Goal: Transaction & Acquisition: Subscribe to service/newsletter

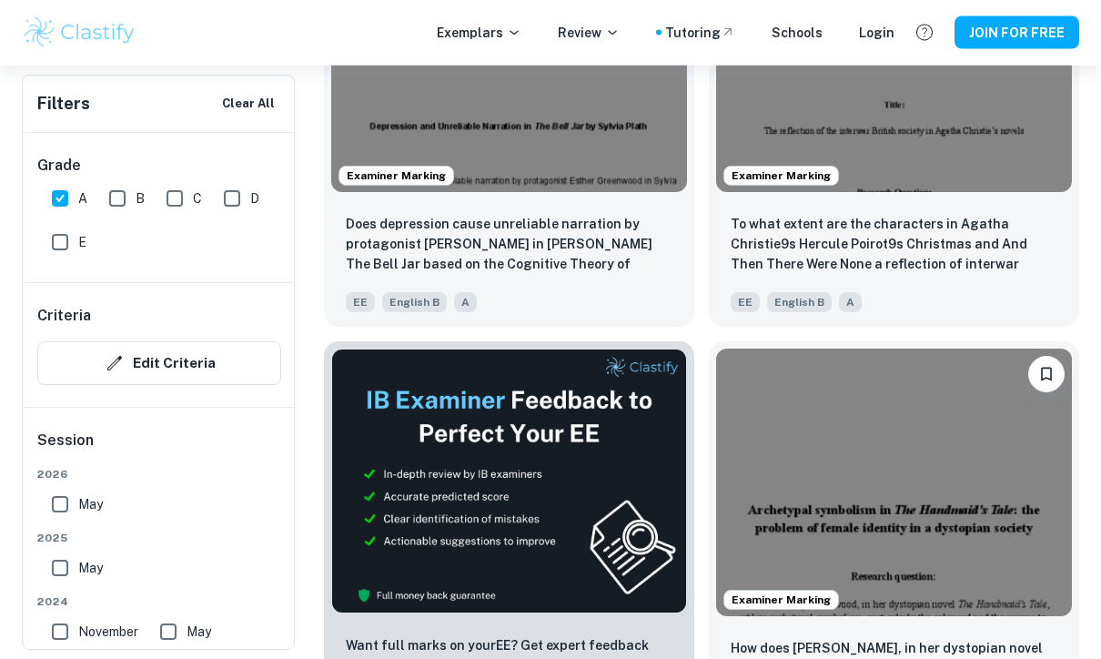
scroll to position [601, 0]
click at [129, 198] on input "B" at bounding box center [117, 198] width 36 height 36
checkbox input "true"
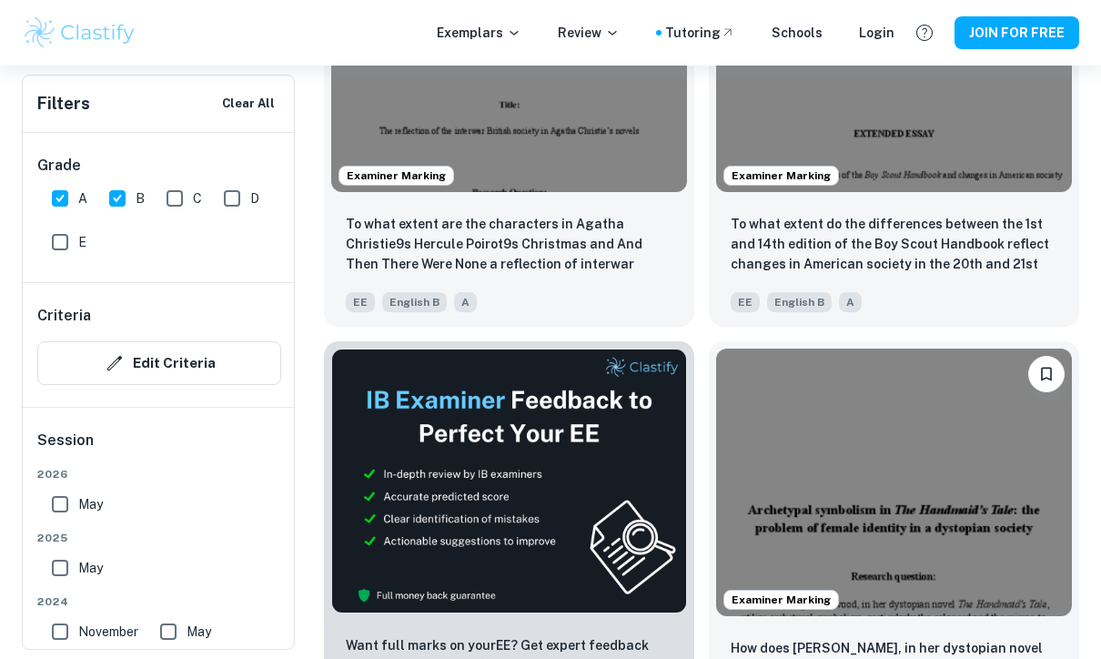
click at [66, 198] on input "A" at bounding box center [60, 198] width 36 height 36
checkbox input "false"
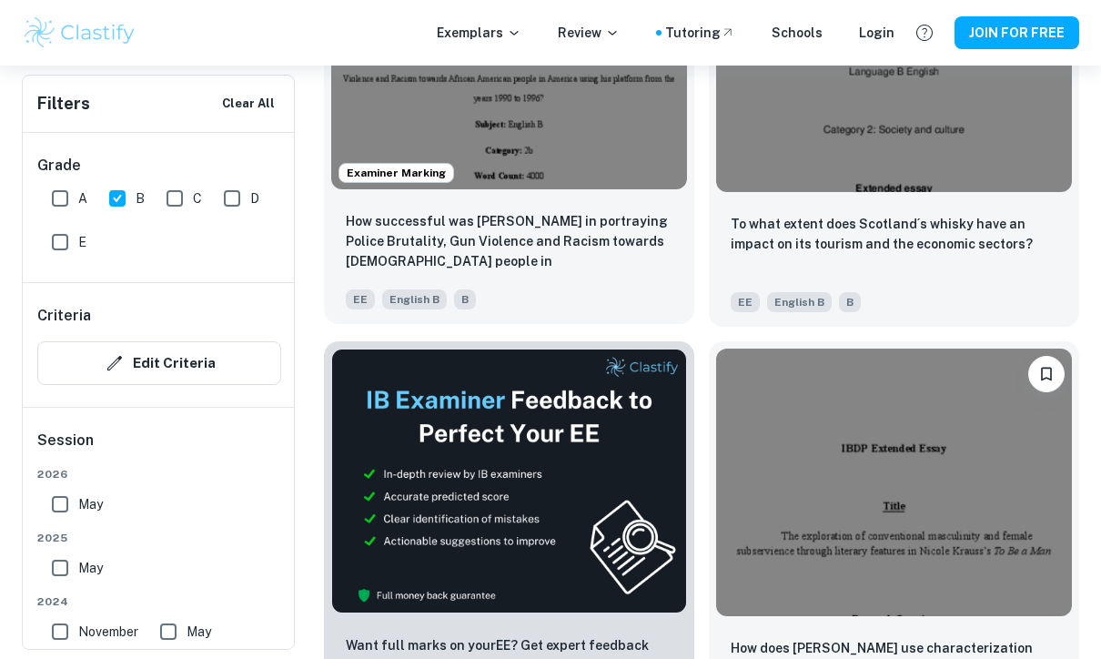
click at [439, 157] on img at bounding box center [509, 56] width 356 height 267
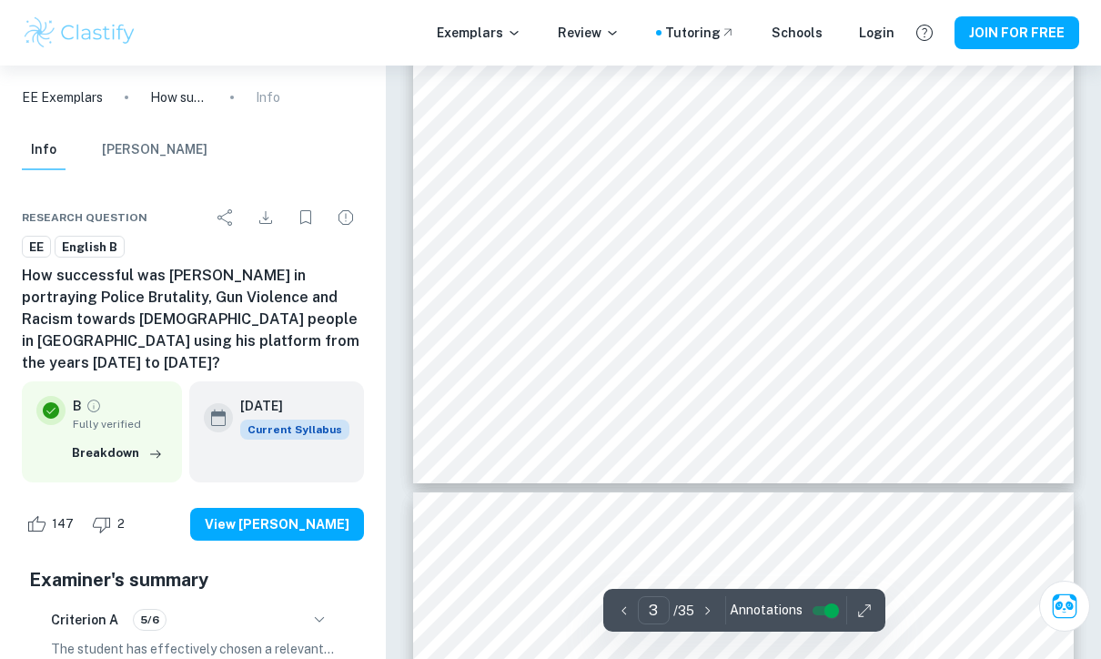
scroll to position [2397, 0]
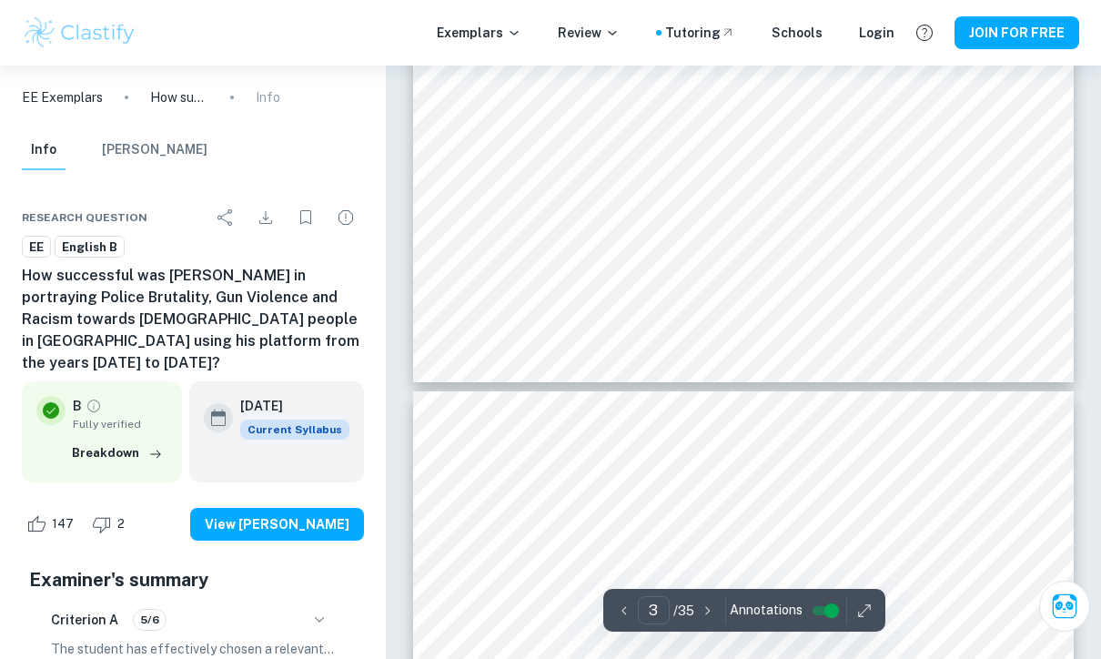
type input "4"
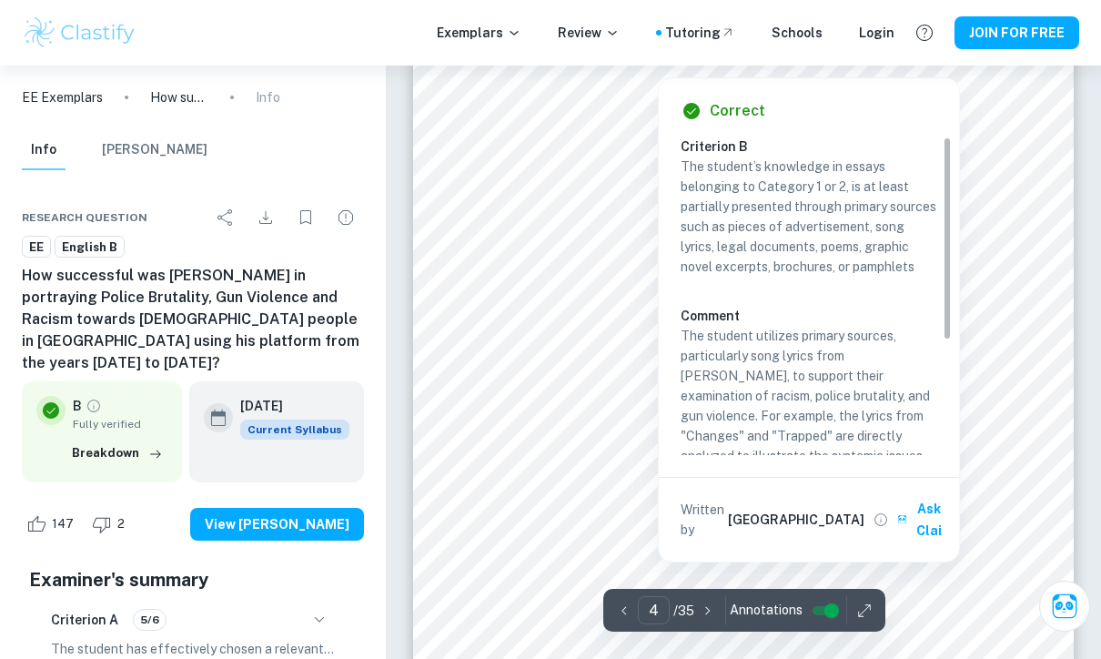
scroll to position [3001, 0]
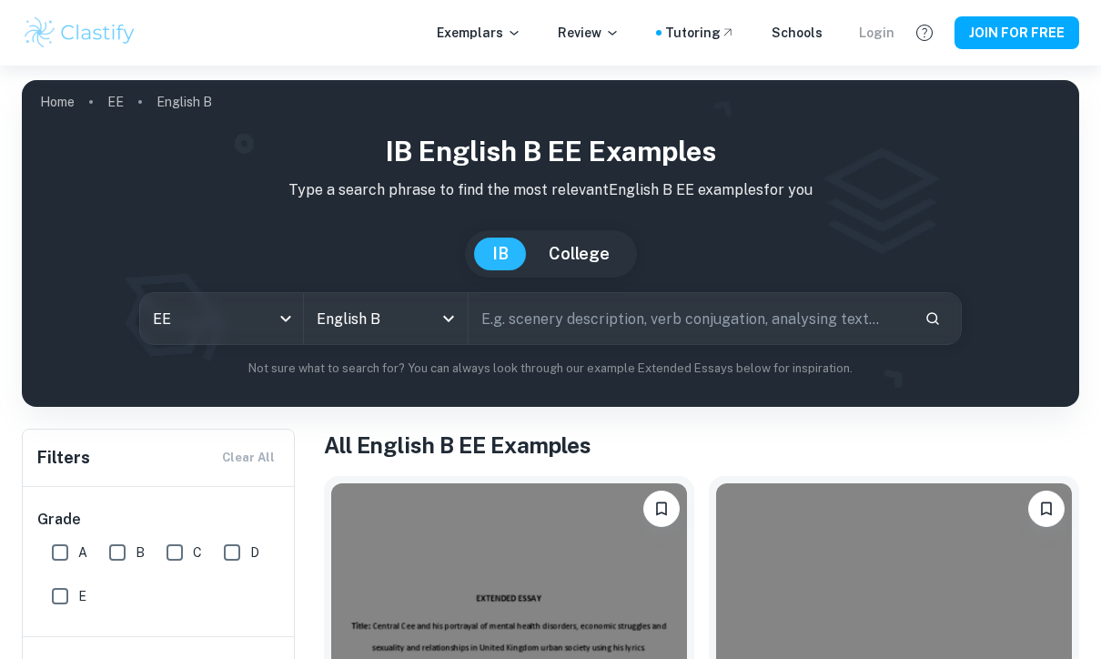
click at [882, 30] on div "Login" at bounding box center [876, 33] width 35 height 20
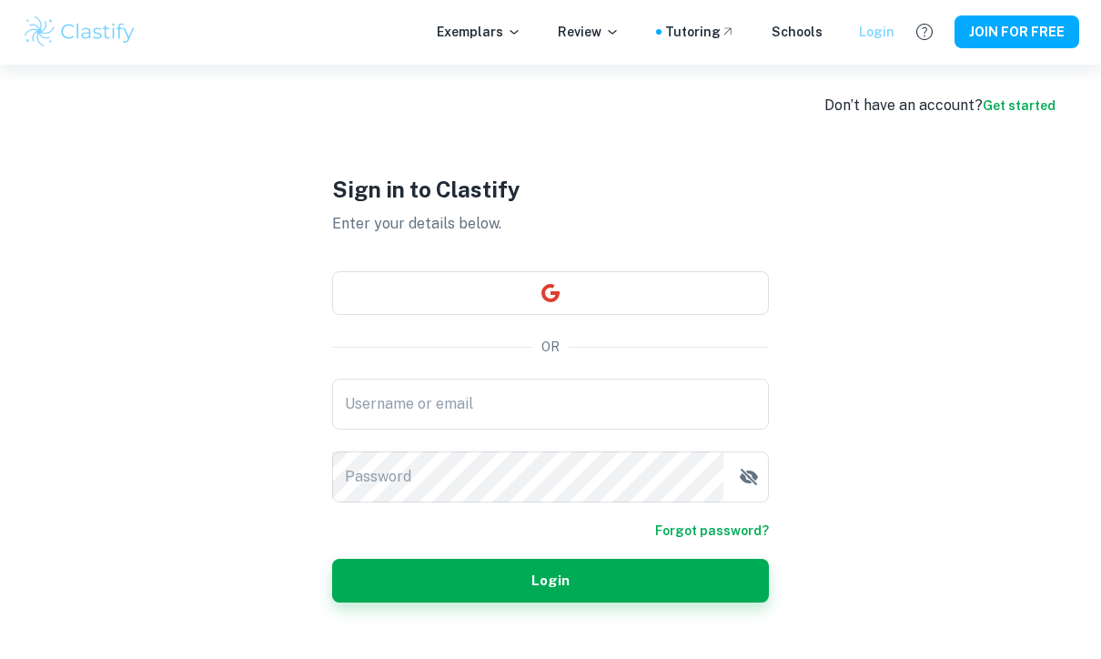
scroll to position [7, 0]
click at [1001, 34] on button "JOIN FOR FREE" at bounding box center [1016, 32] width 125 height 33
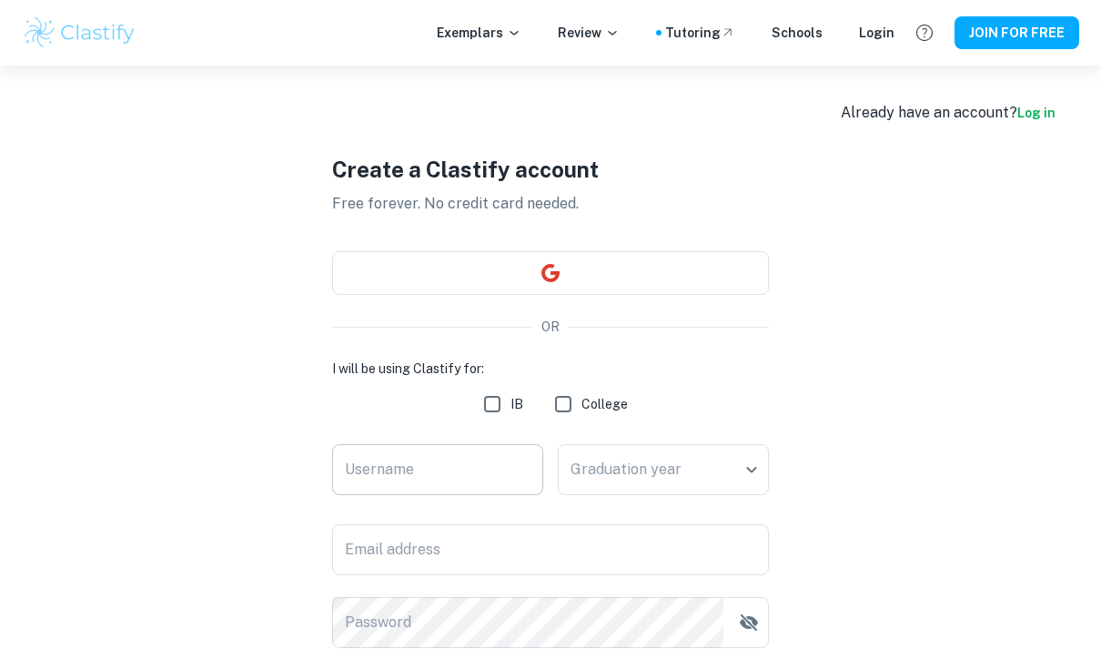
click at [440, 456] on input "Username" at bounding box center [437, 469] width 211 height 51
type input "Elizaa"
click at [648, 457] on body "We value your privacy We use cookies to enhance your browsing experience, serve…" at bounding box center [550, 395] width 1101 height 659
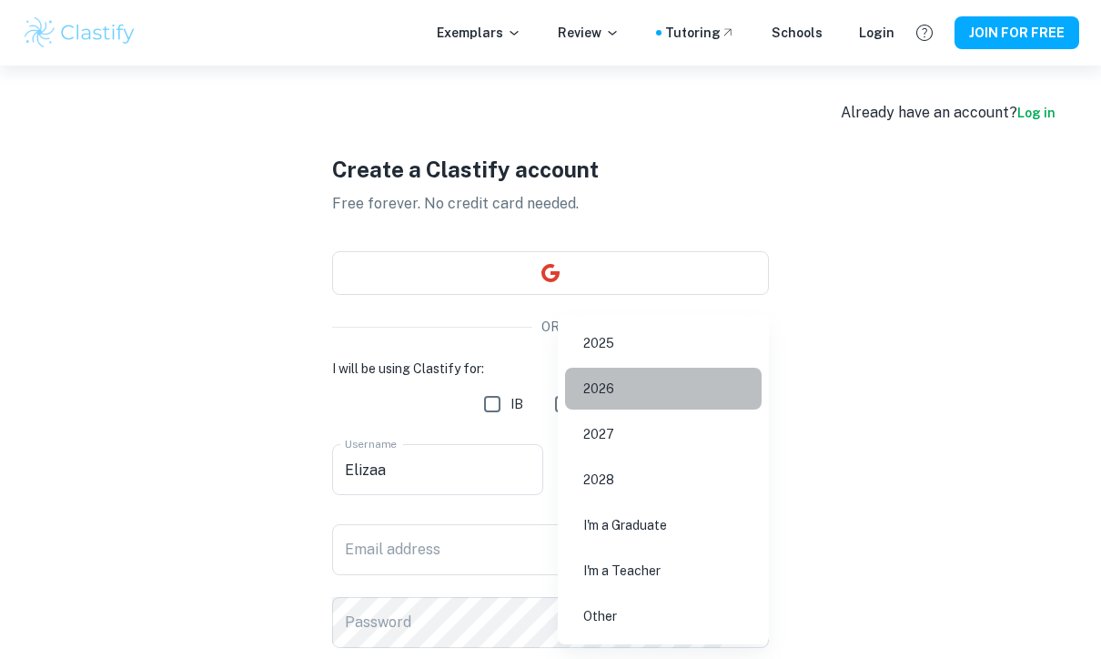
click at [637, 394] on li "2026" at bounding box center [663, 389] width 197 height 42
type input "2026"
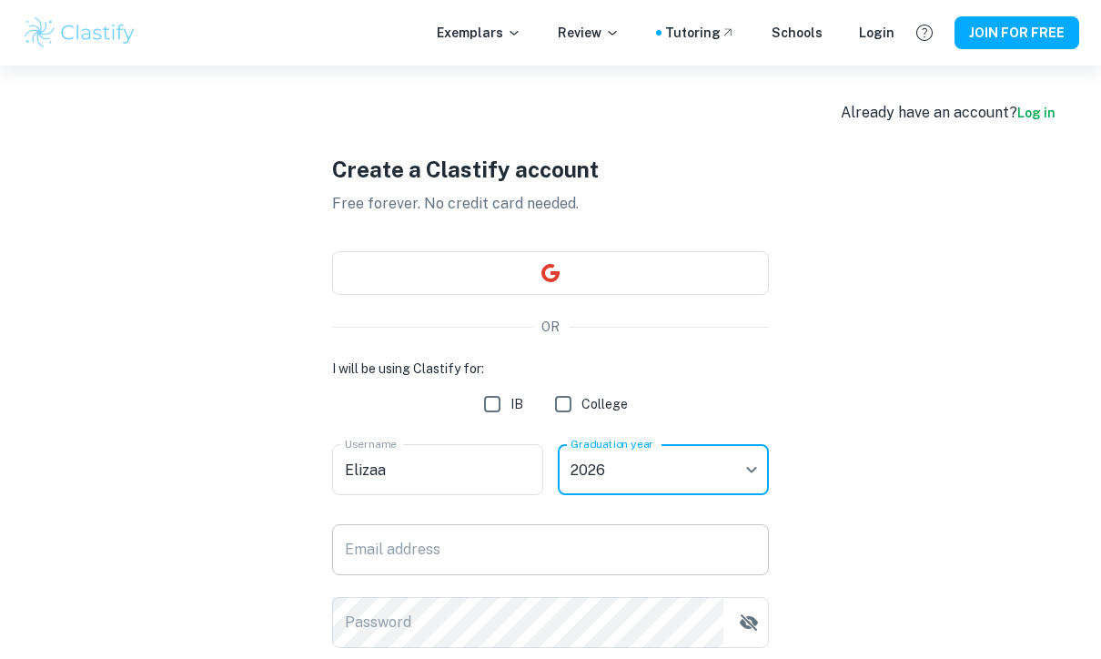
click at [384, 574] on input "Email address" at bounding box center [550, 549] width 437 height 51
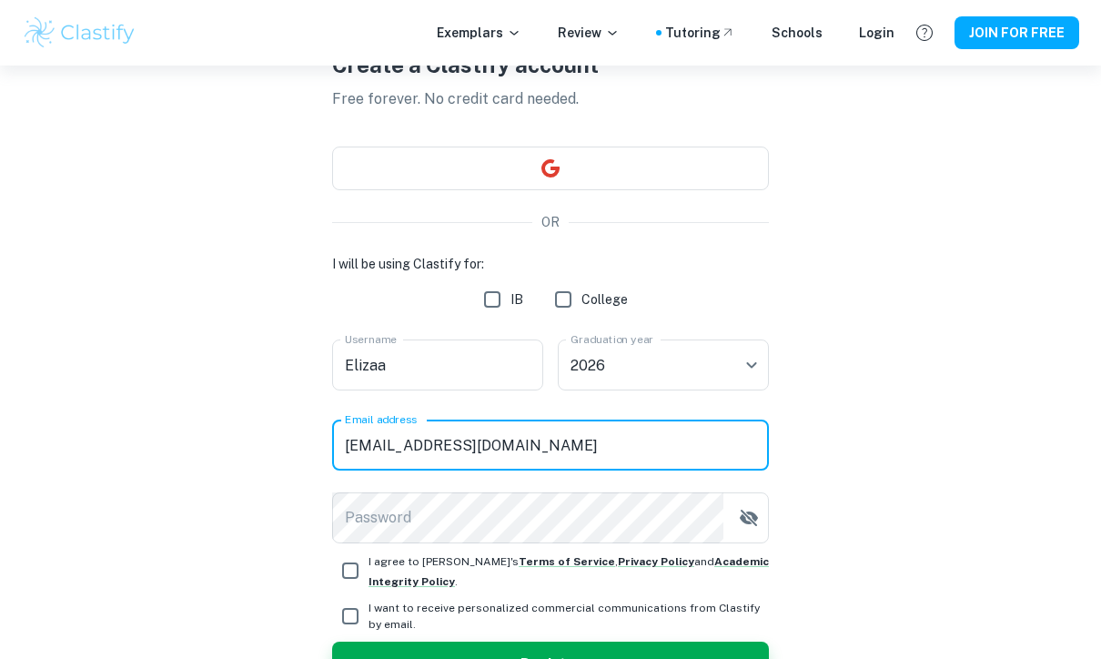
type input "elik.baczkowska@gmail.com"
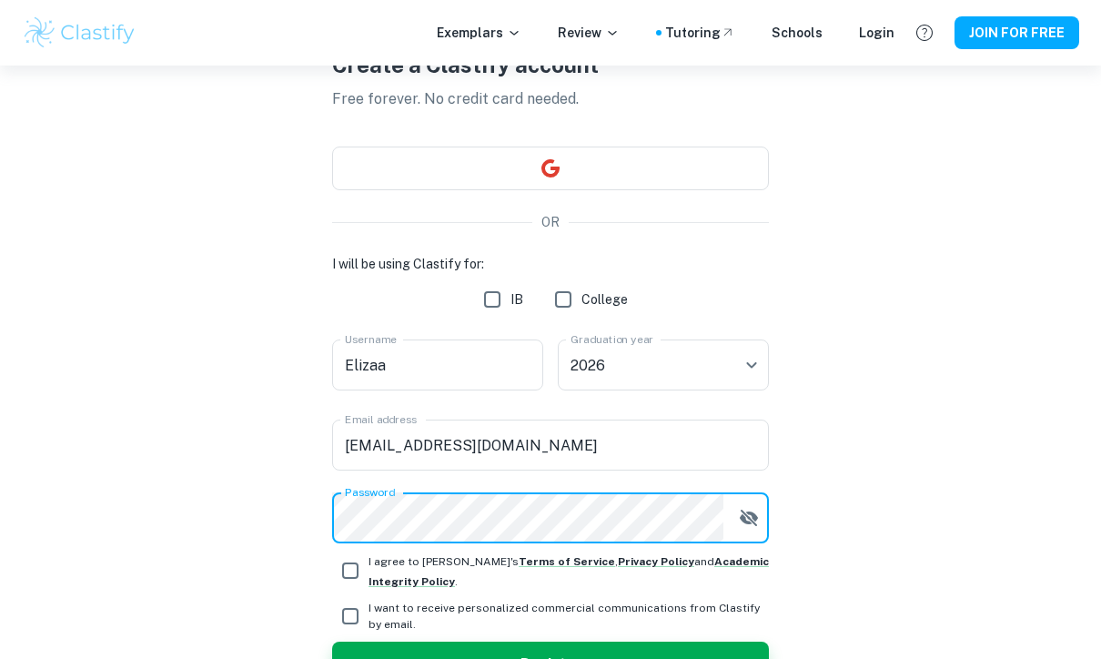
click at [428, 537] on html "We value your privacy We use cookies to enhance your browsing experience, serve…" at bounding box center [550, 224] width 1101 height 659
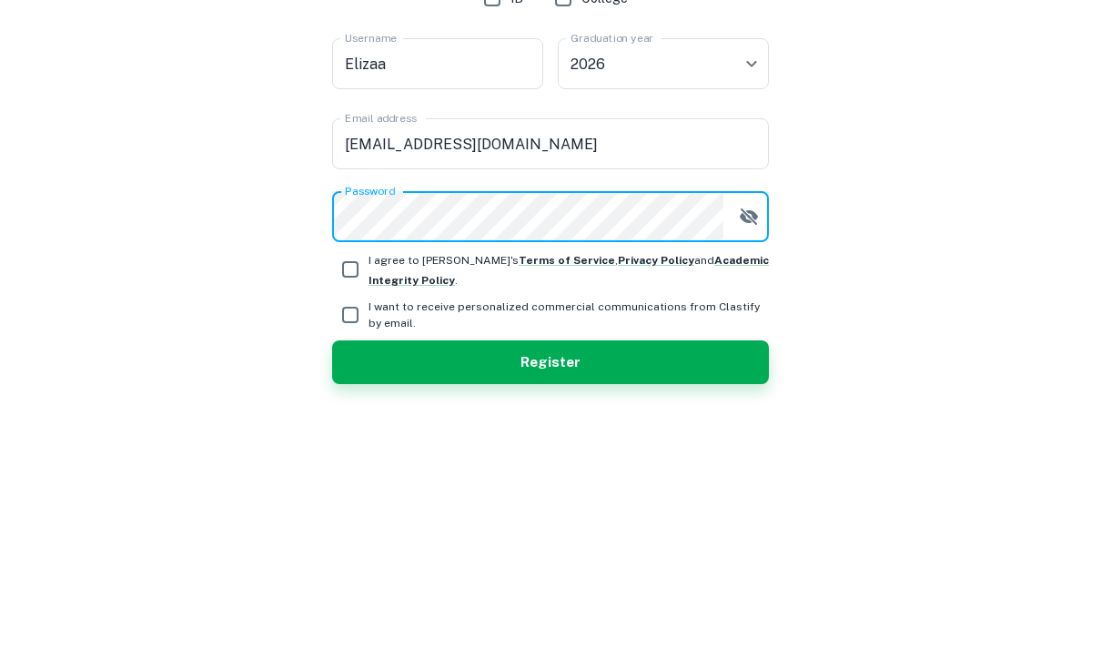
scroll to position [158, 0]
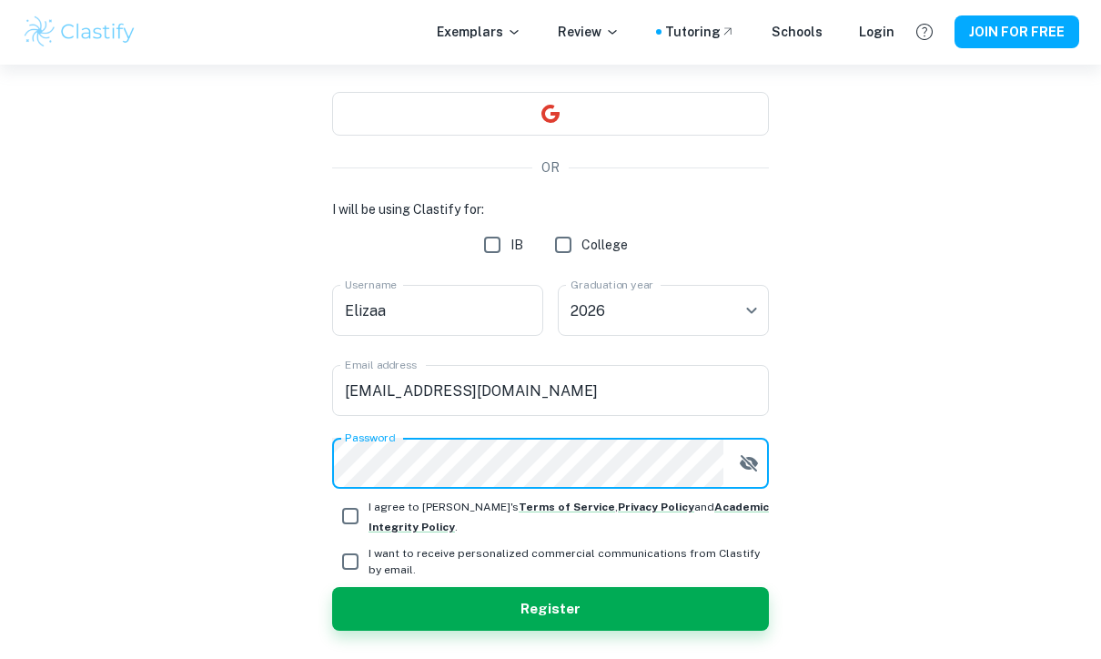
click at [354, 280] on div "I will be using Clastify for: IB College Username Elizaa Username Graduation ye…" at bounding box center [550, 415] width 437 height 431
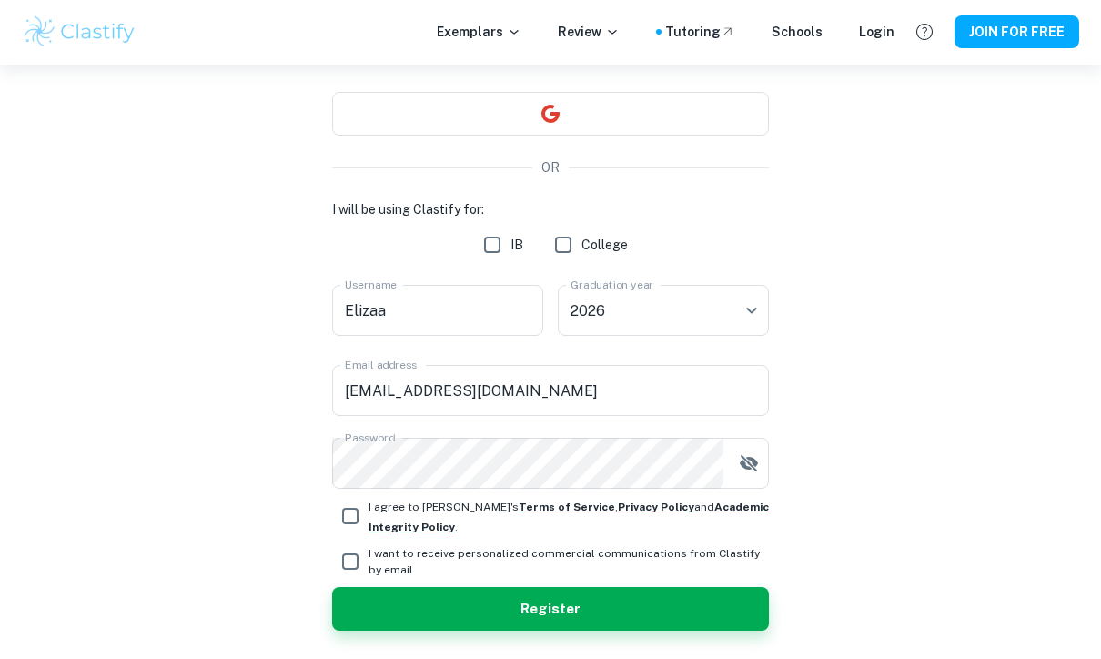
click at [361, 518] on input "I agree to Clastify's Terms of Service , Privacy Policy and Academic Integrity …" at bounding box center [350, 517] width 36 height 36
checkbox input "true"
click at [437, 590] on button "Register" at bounding box center [550, 610] width 437 height 44
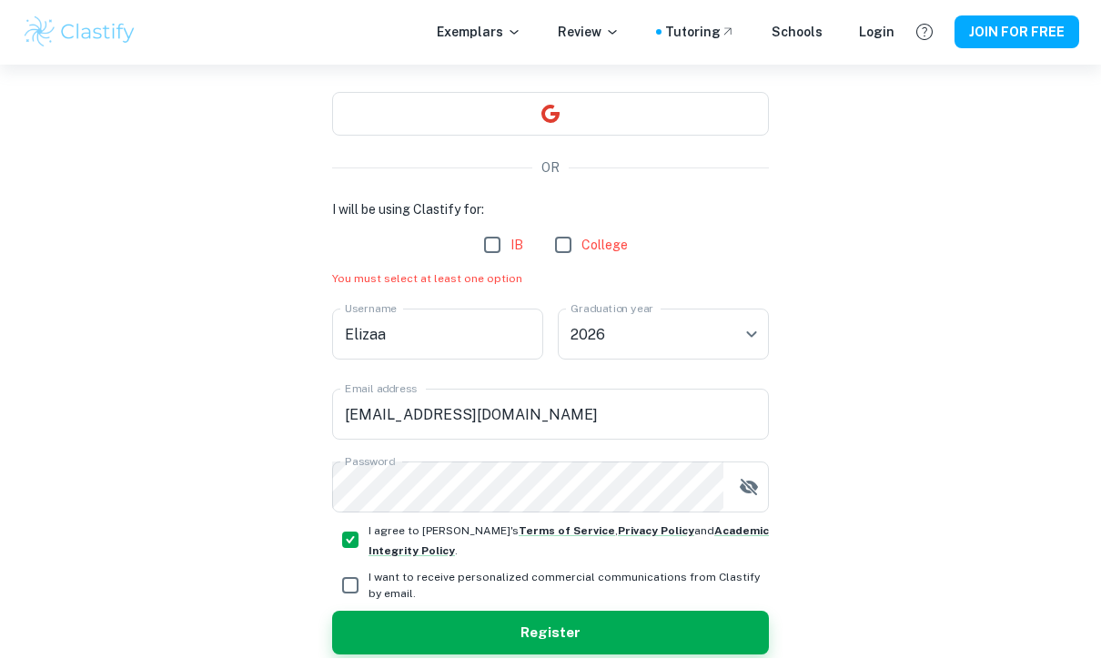
scroll to position [159, 0]
click at [497, 240] on input "IB" at bounding box center [492, 245] width 36 height 36
checkbox input "true"
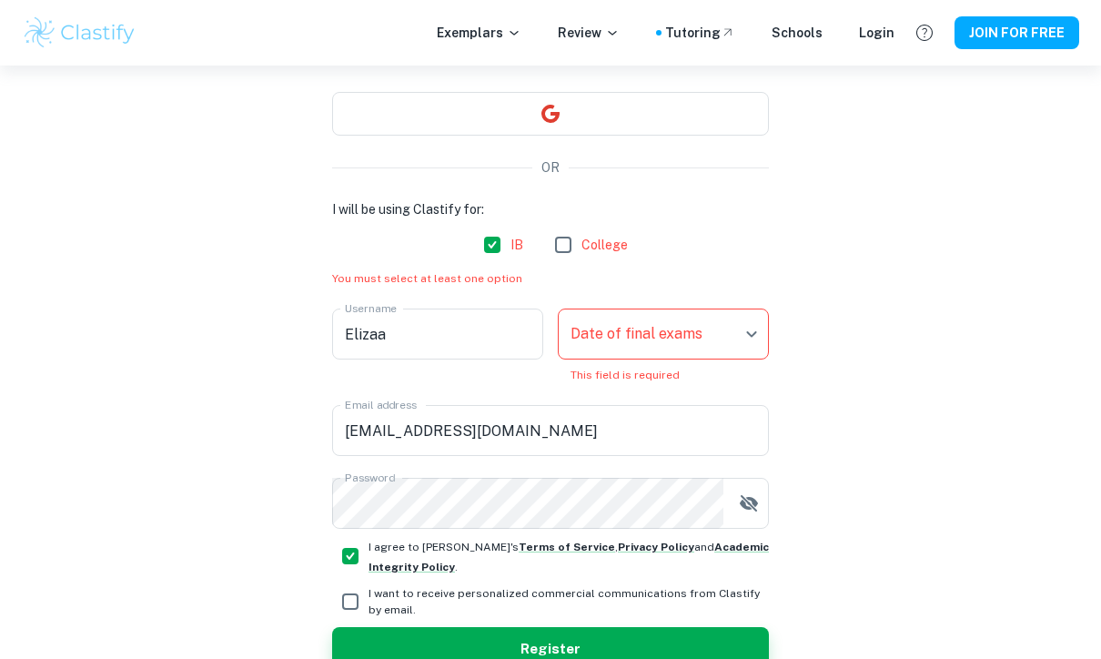
click at [658, 339] on body "We value your privacy We use cookies to enhance your browsing experience, serve…" at bounding box center [550, 235] width 1101 height 659
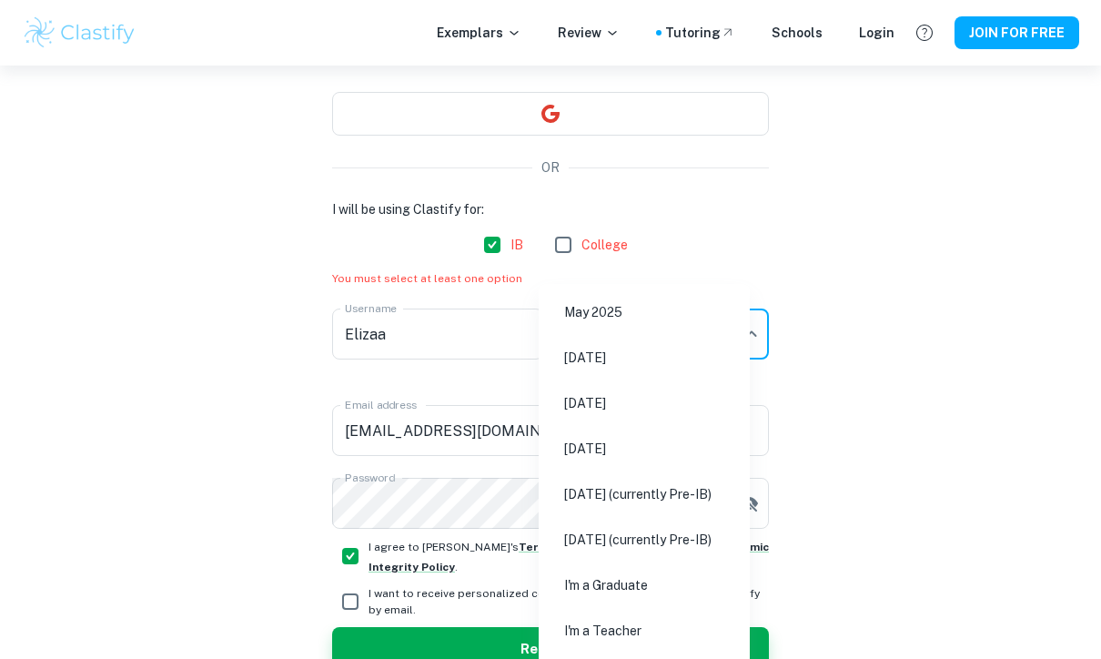
click at [624, 407] on li "May 2026" at bounding box center [644, 403] width 197 height 42
type input "M26"
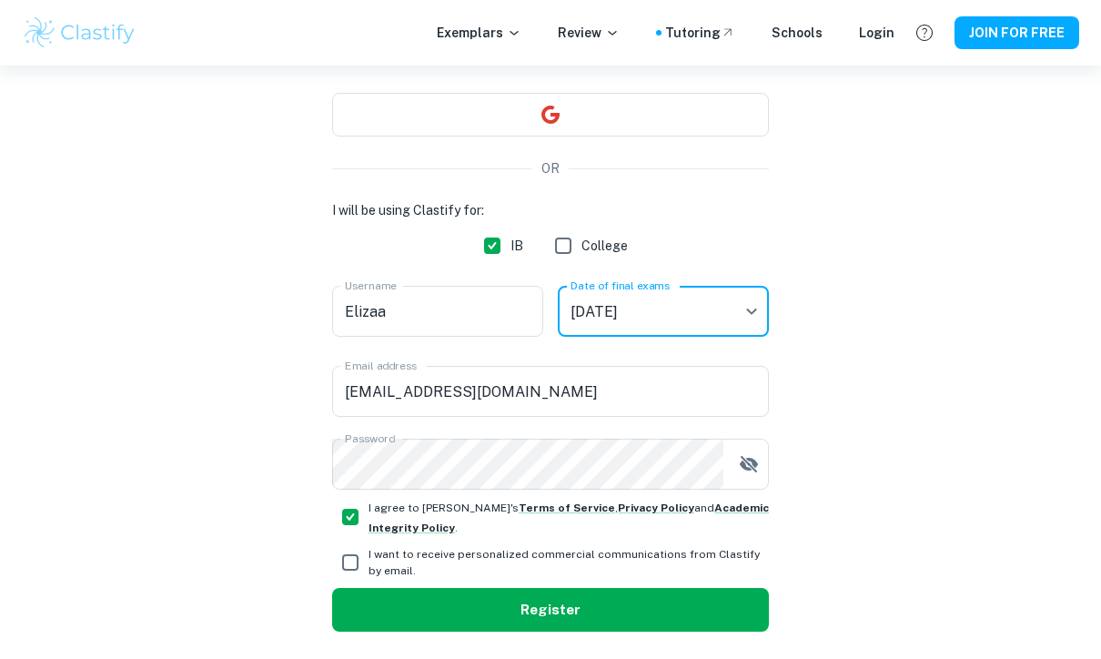
click at [592, 603] on button "Register" at bounding box center [550, 610] width 437 height 44
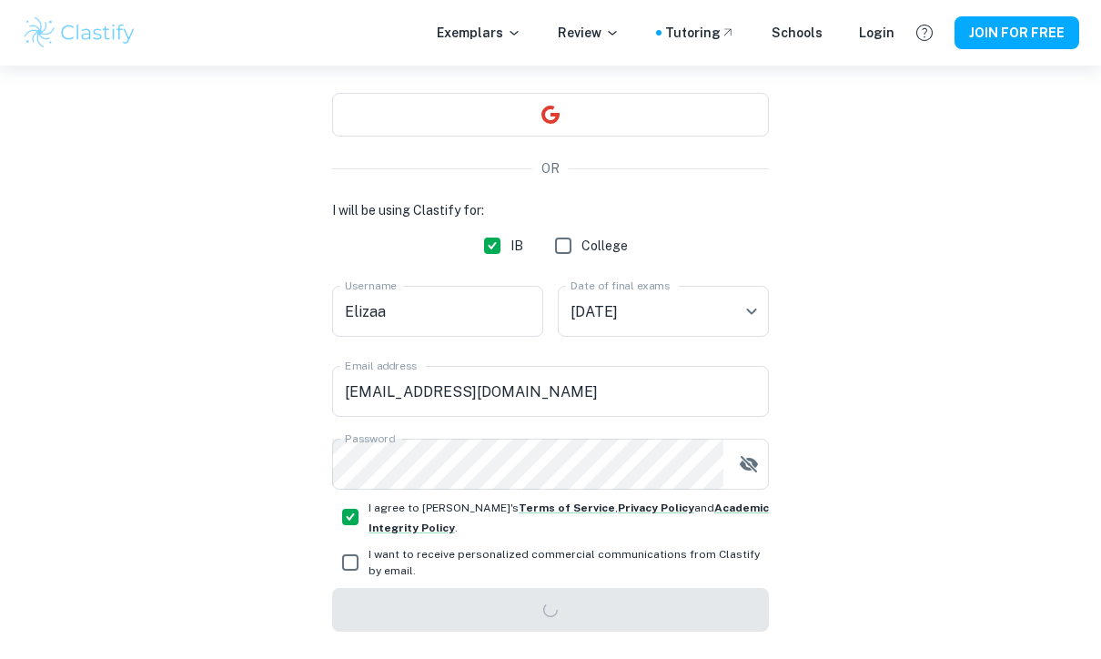
scroll to position [66, 0]
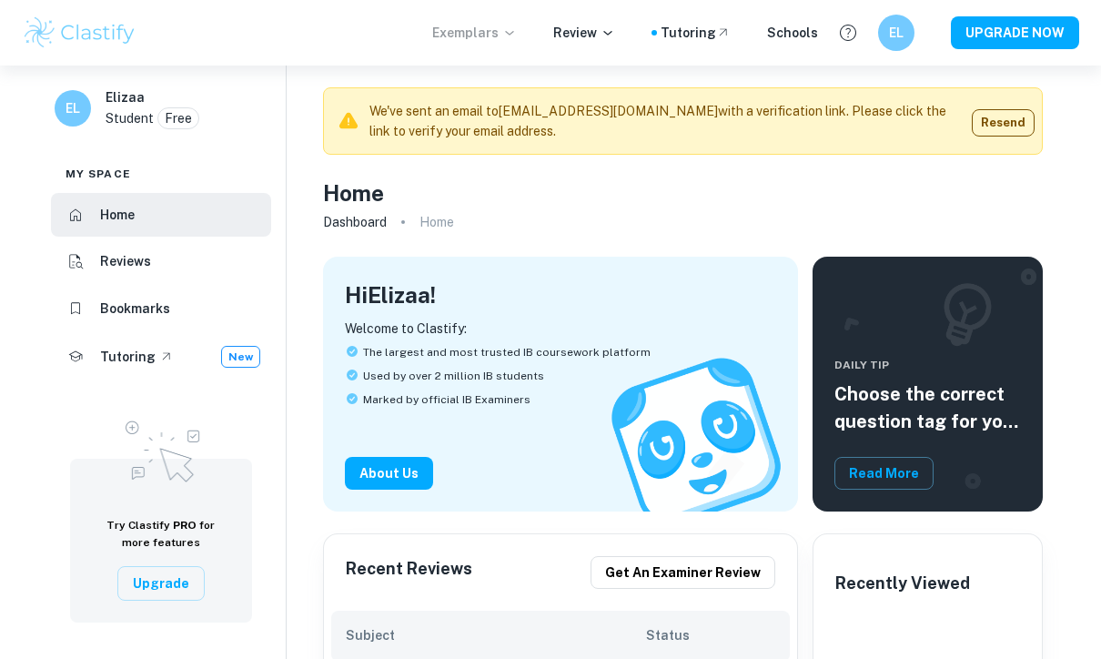
click at [492, 38] on p "Exemplars" at bounding box center [474, 33] width 85 height 20
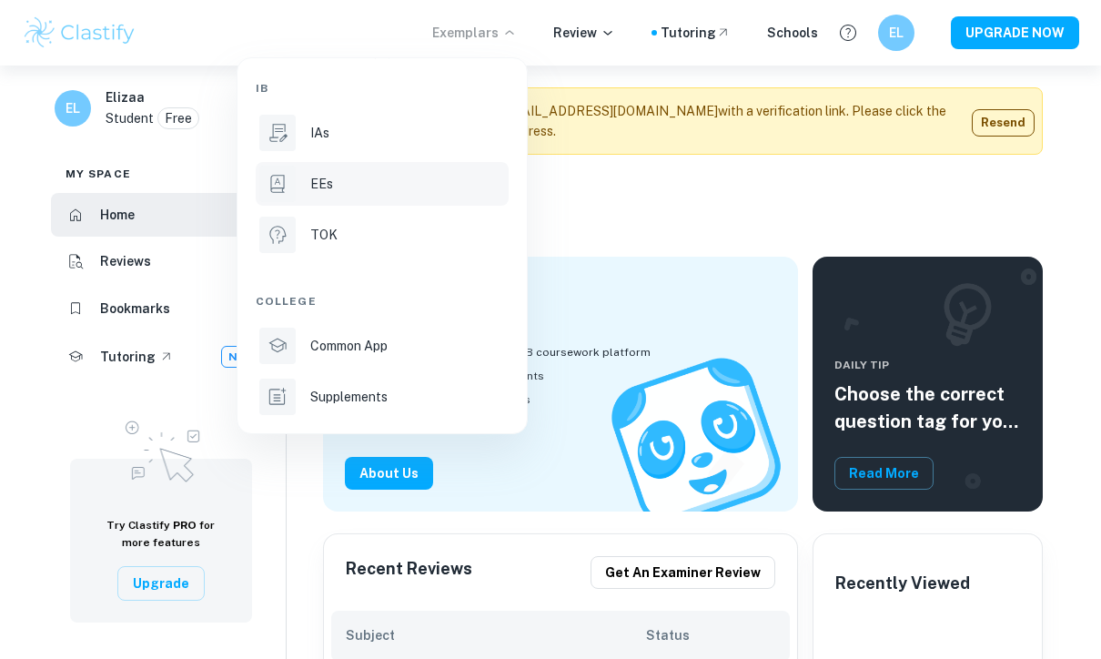
click at [318, 182] on p "EEs" at bounding box center [321, 184] width 23 height 20
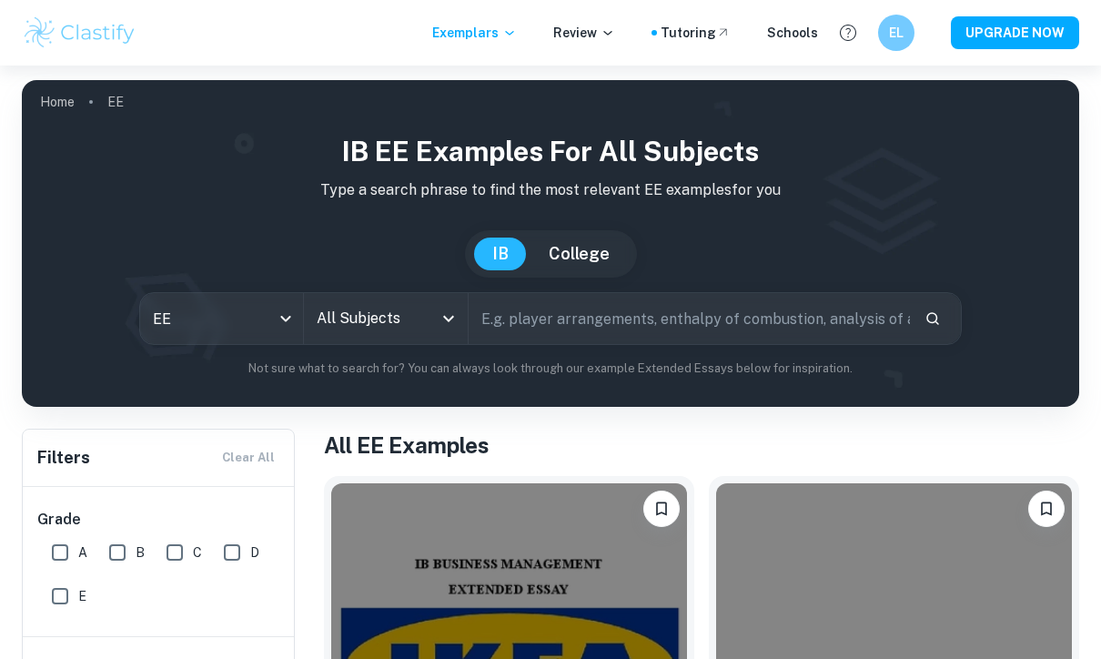
click at [68, 552] on input "A" at bounding box center [60, 552] width 36 height 36
checkbox input "true"
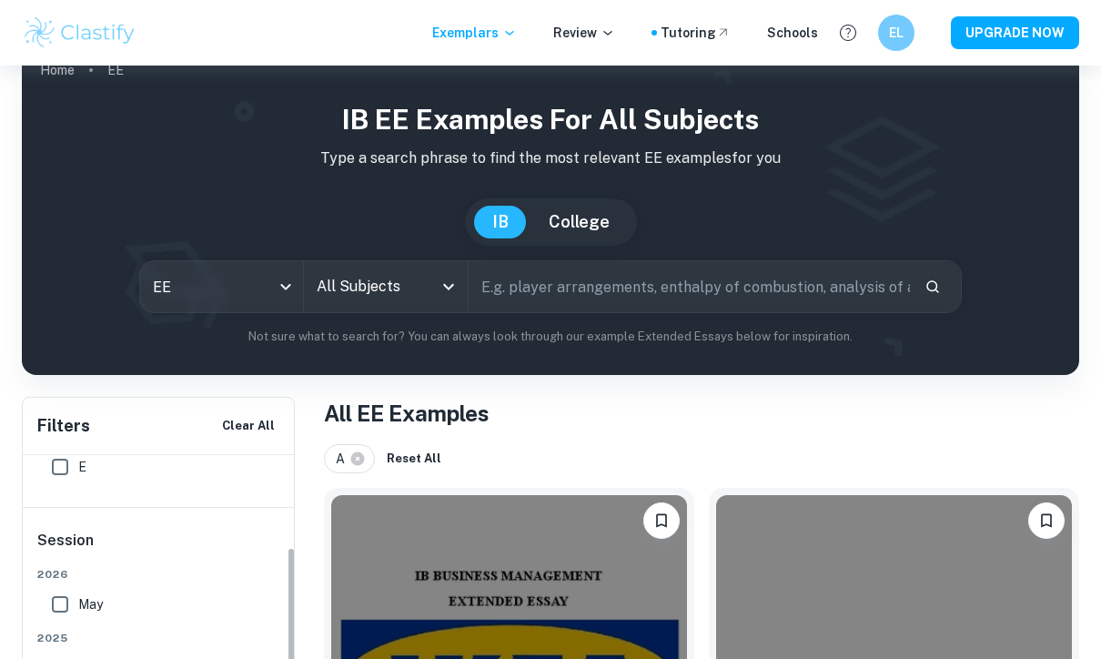
scroll to position [95, 0]
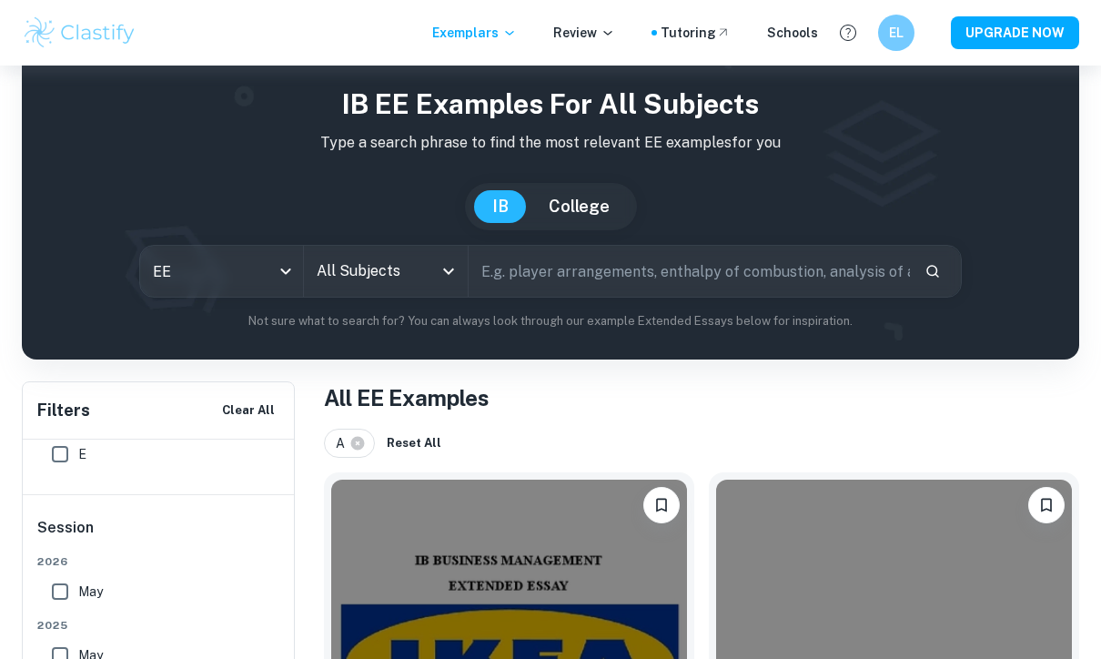
click at [375, 270] on input "All Subjects" at bounding box center [371, 271] width 119 height 35
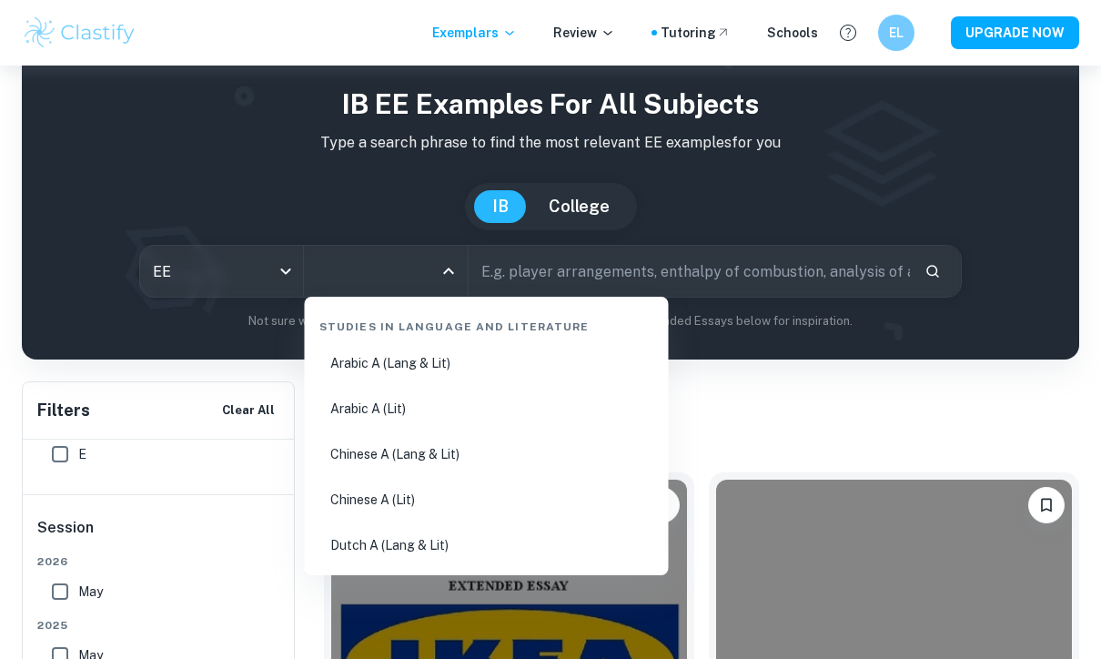
scroll to position [46, 0]
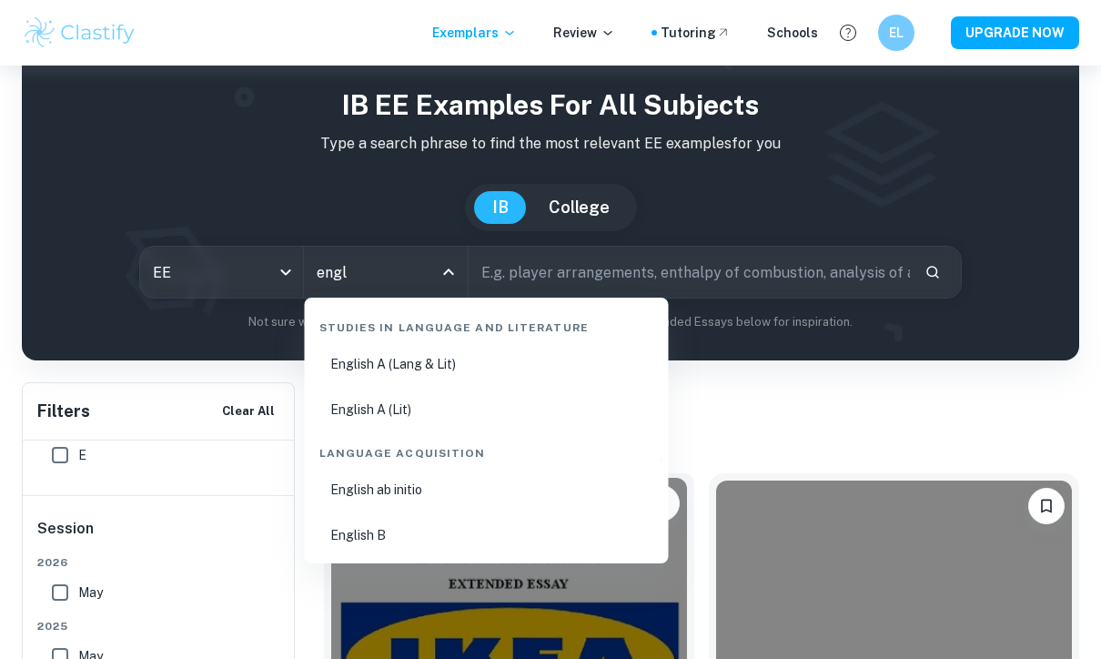
click at [381, 541] on li "English B" at bounding box center [486, 535] width 349 height 42
type input "English B"
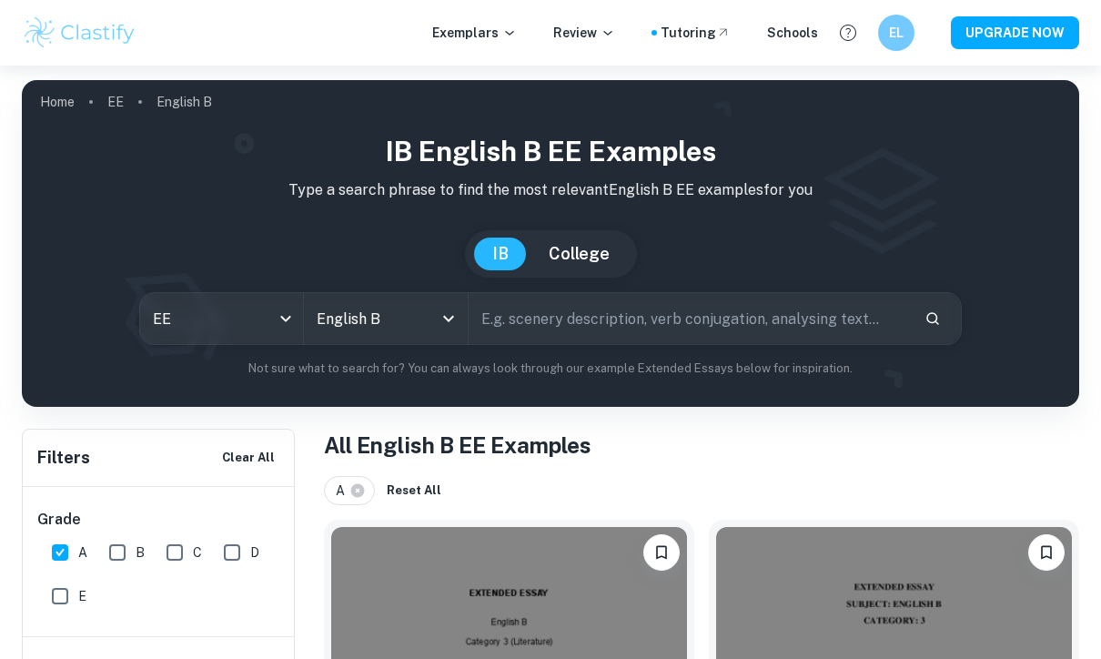
click at [757, 316] on input "text" at bounding box center [689, 318] width 441 height 51
type input "Category 2b"
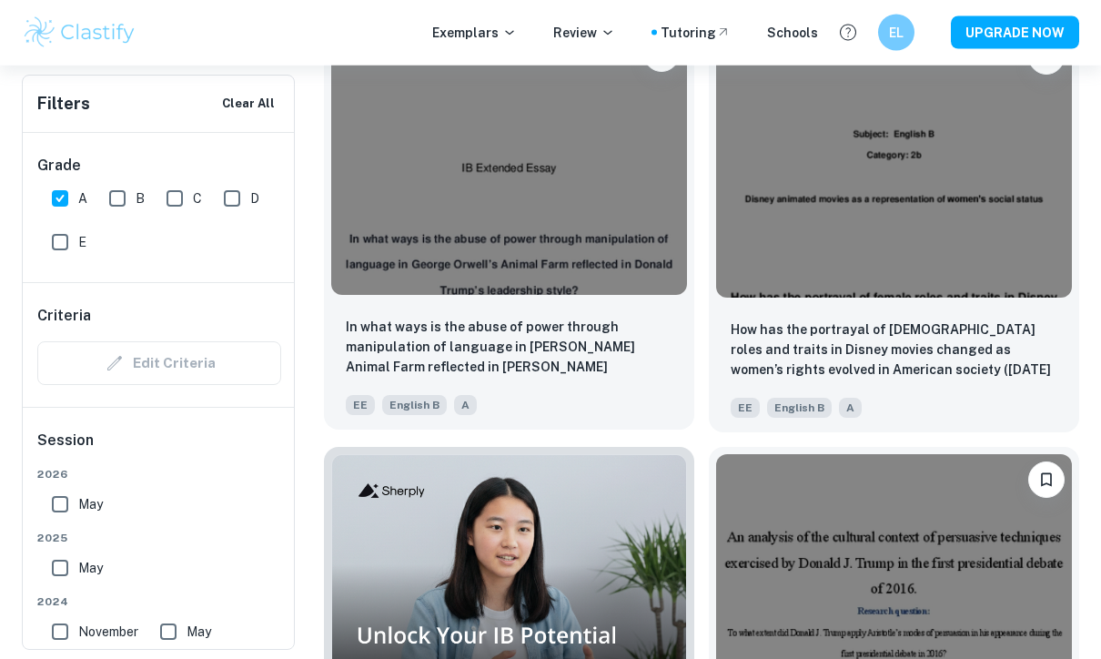
scroll to position [1343, 0]
click at [610, 301] on div at bounding box center [509, 161] width 370 height 281
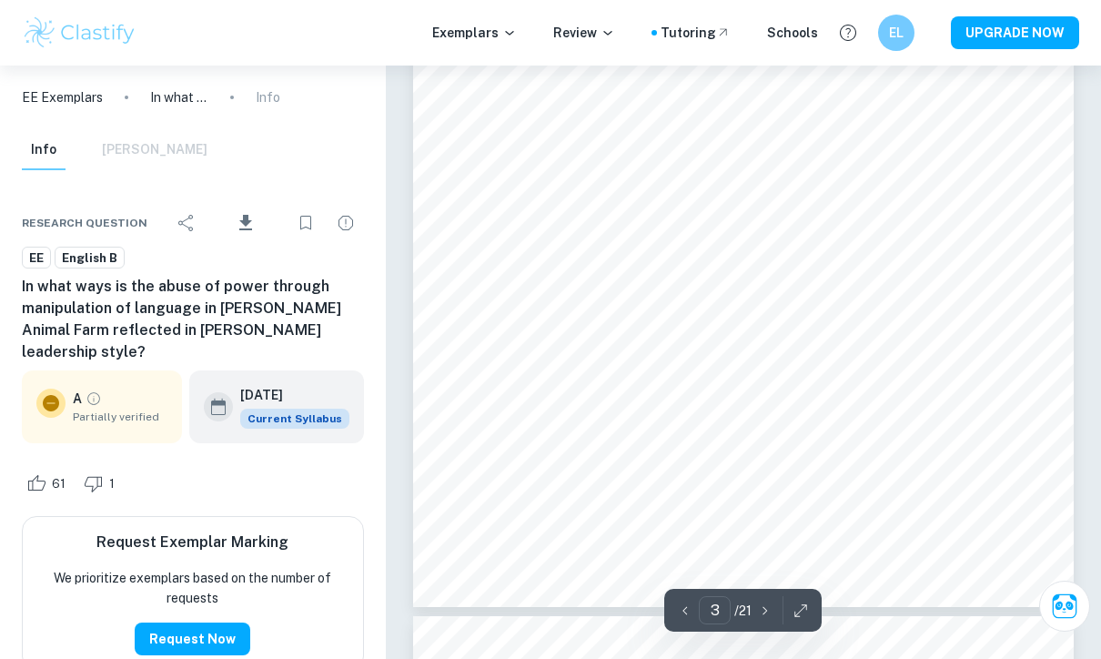
scroll to position [2516, 0]
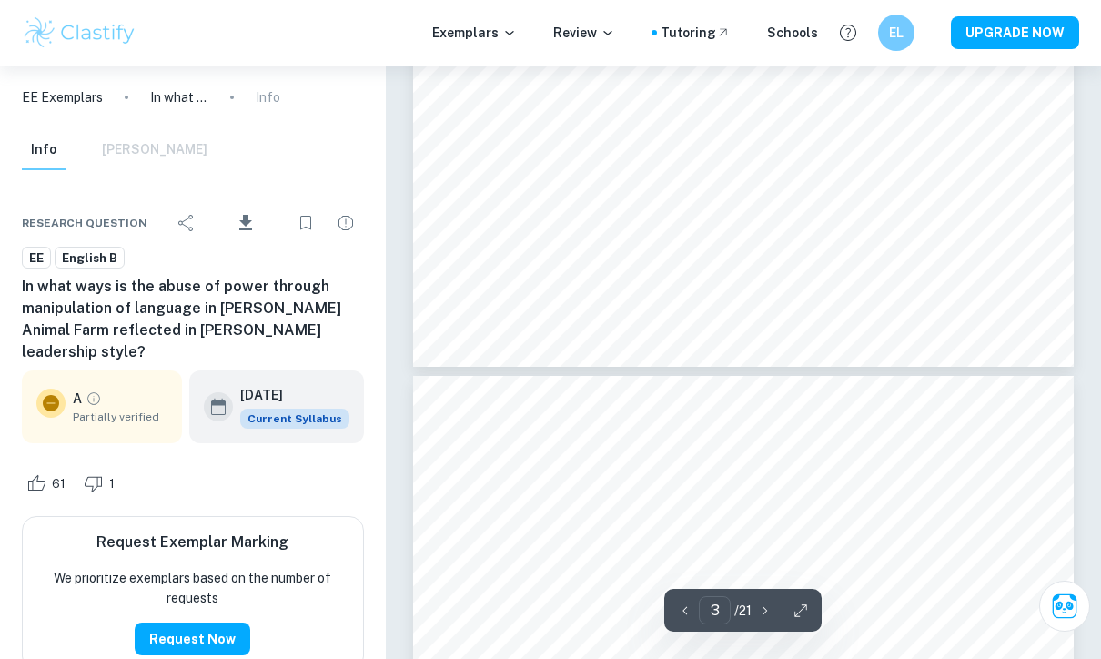
type input "4"
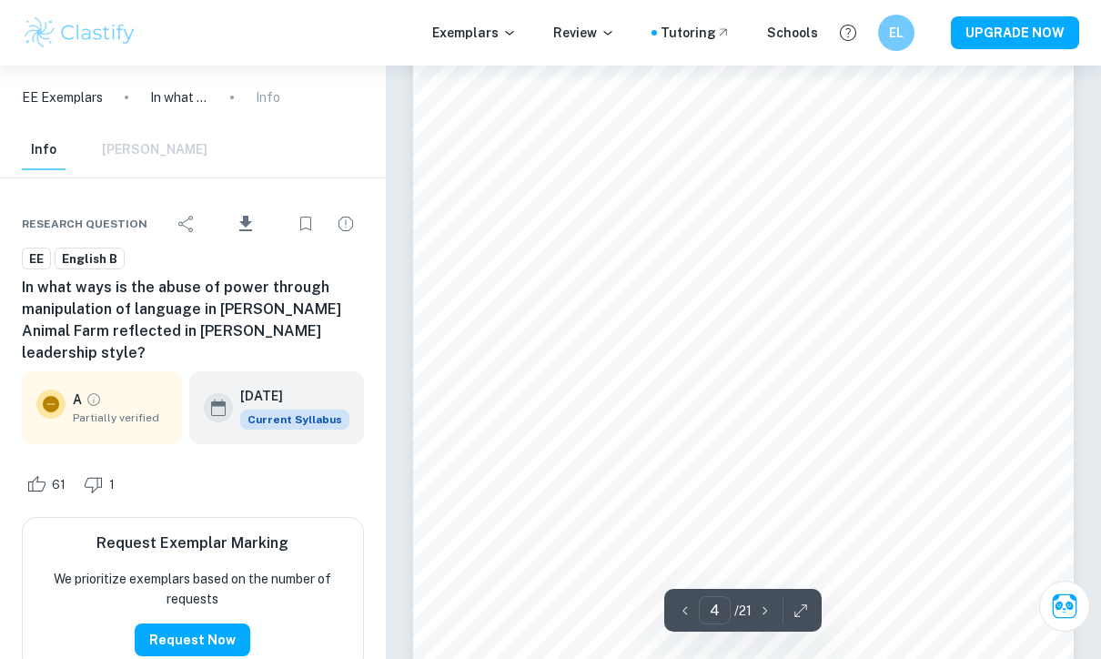
scroll to position [3130, 0]
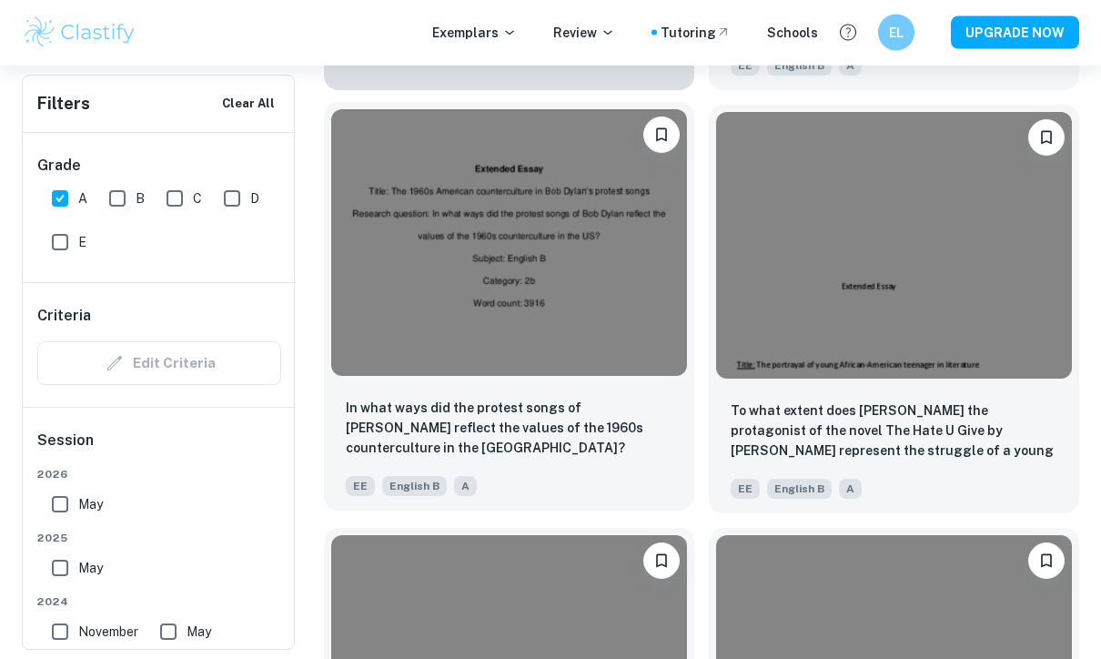
scroll to position [2124, 0]
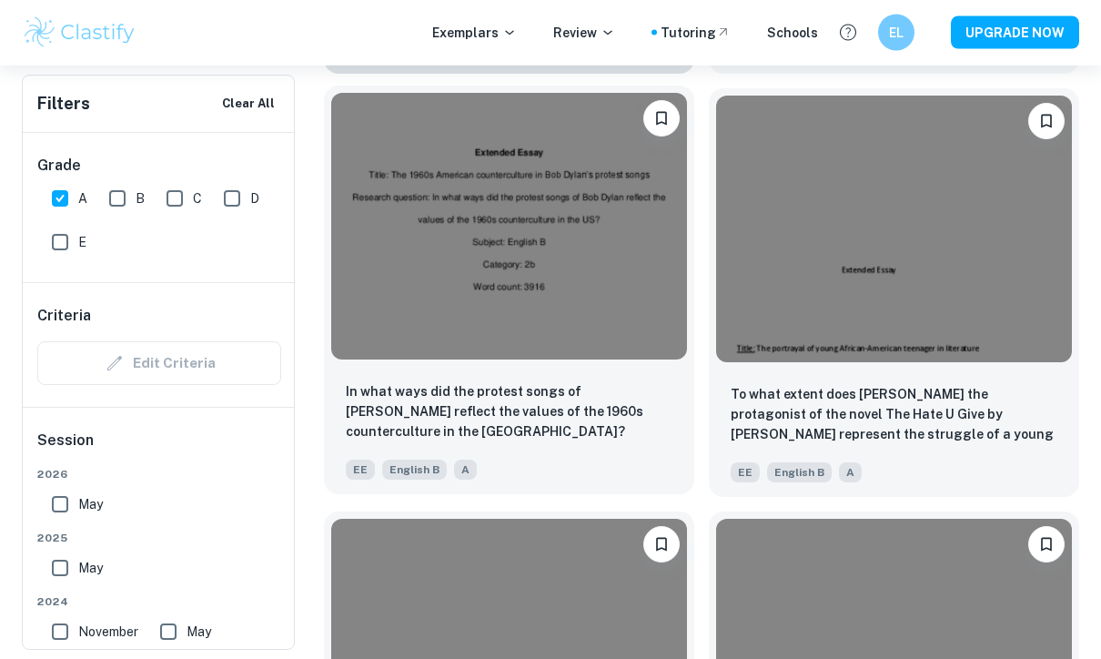
click at [601, 250] on img at bounding box center [509, 227] width 356 height 267
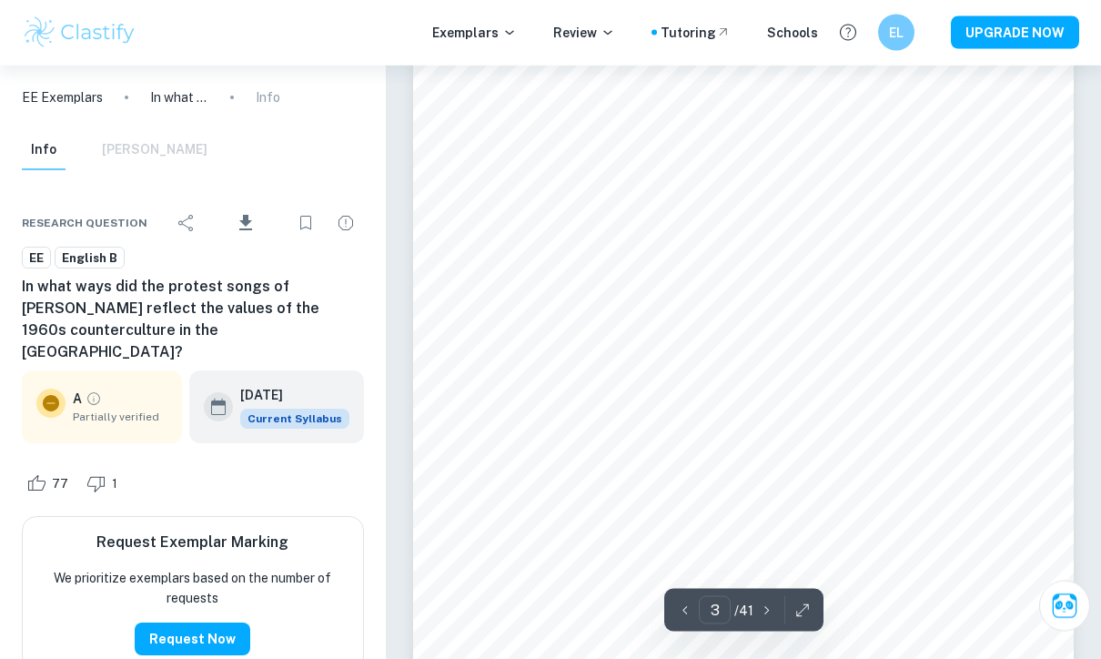
scroll to position [2394, 0]
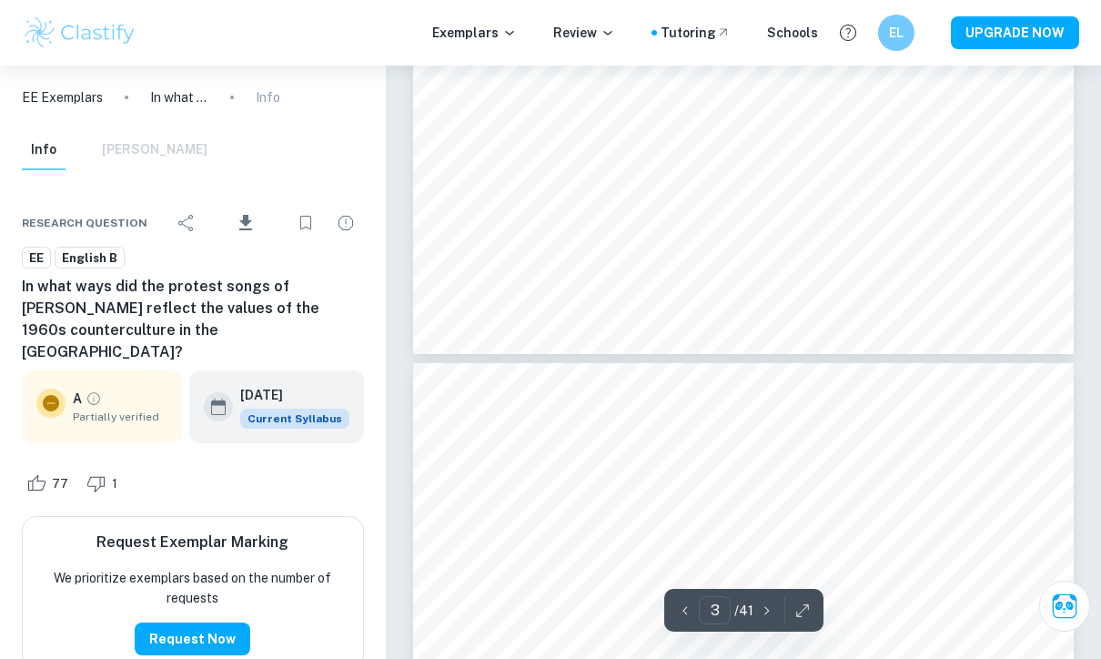
type input "4"
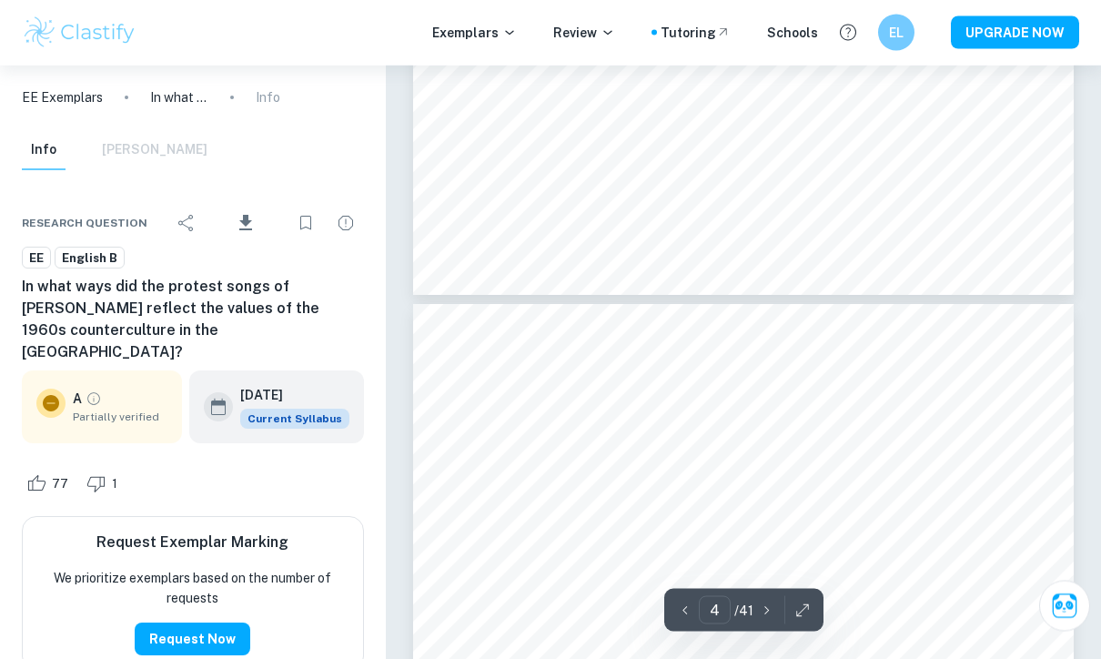
scroll to position [2824, 0]
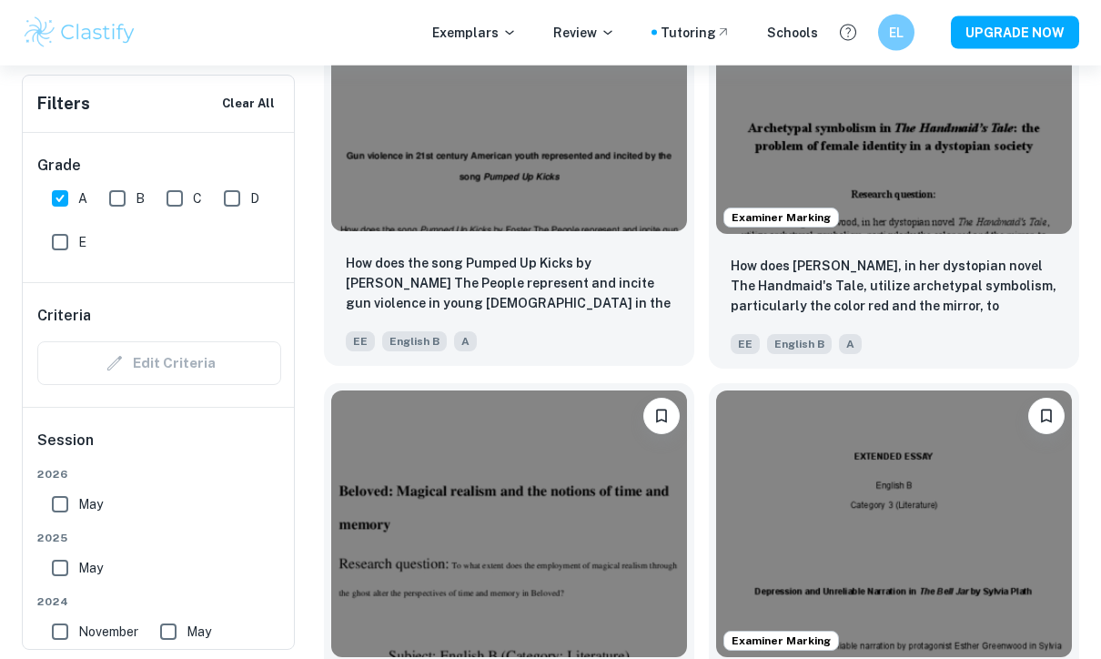
scroll to position [3523, 0]
click at [476, 146] on img at bounding box center [509, 98] width 356 height 267
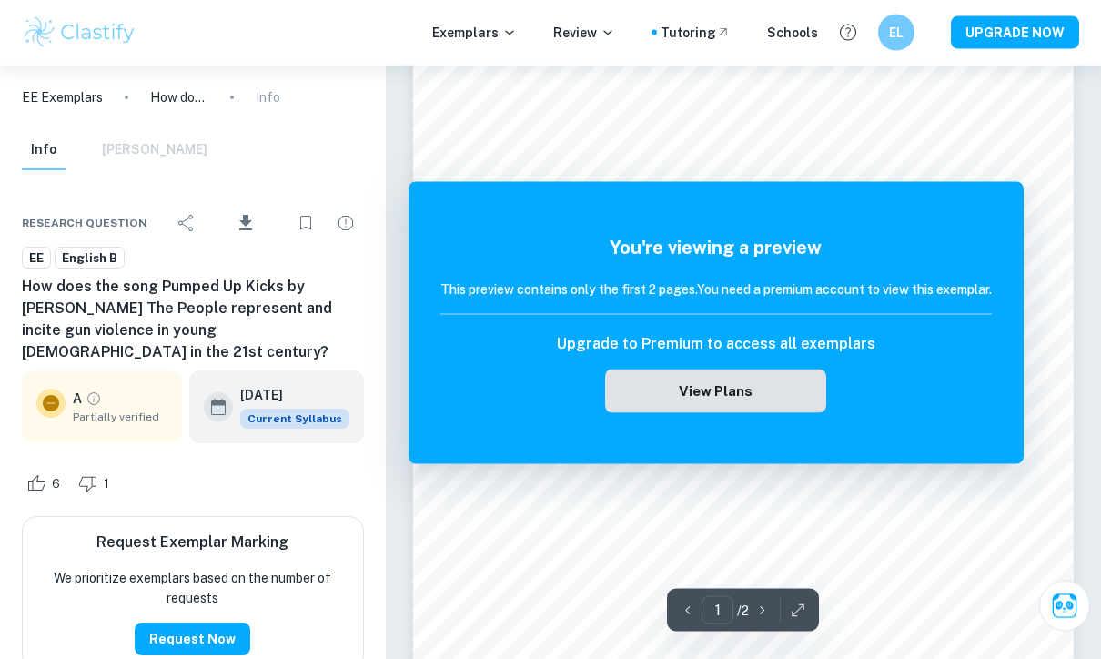
scroll to position [33, 0]
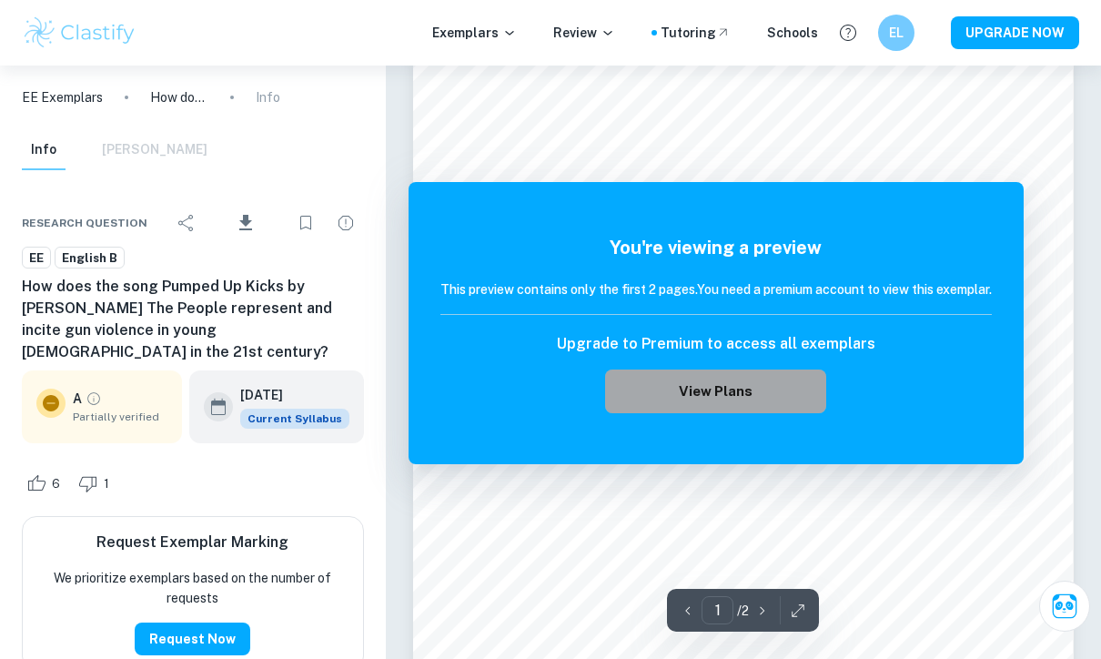
click at [651, 409] on button "View Plans" at bounding box center [715, 391] width 220 height 44
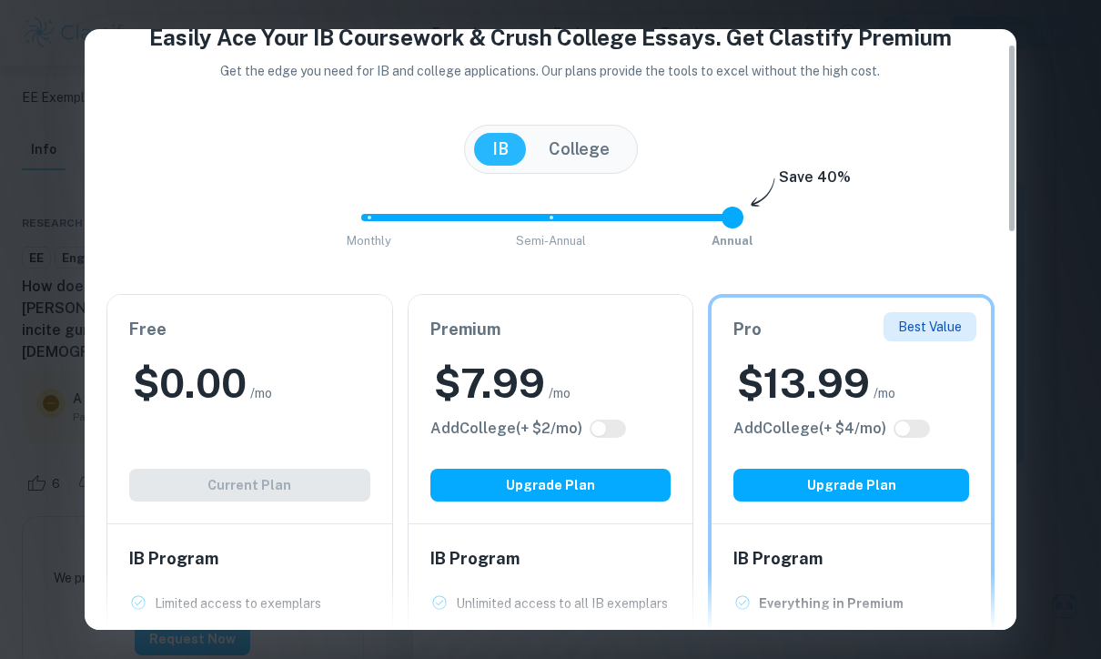
scroll to position [55, 0]
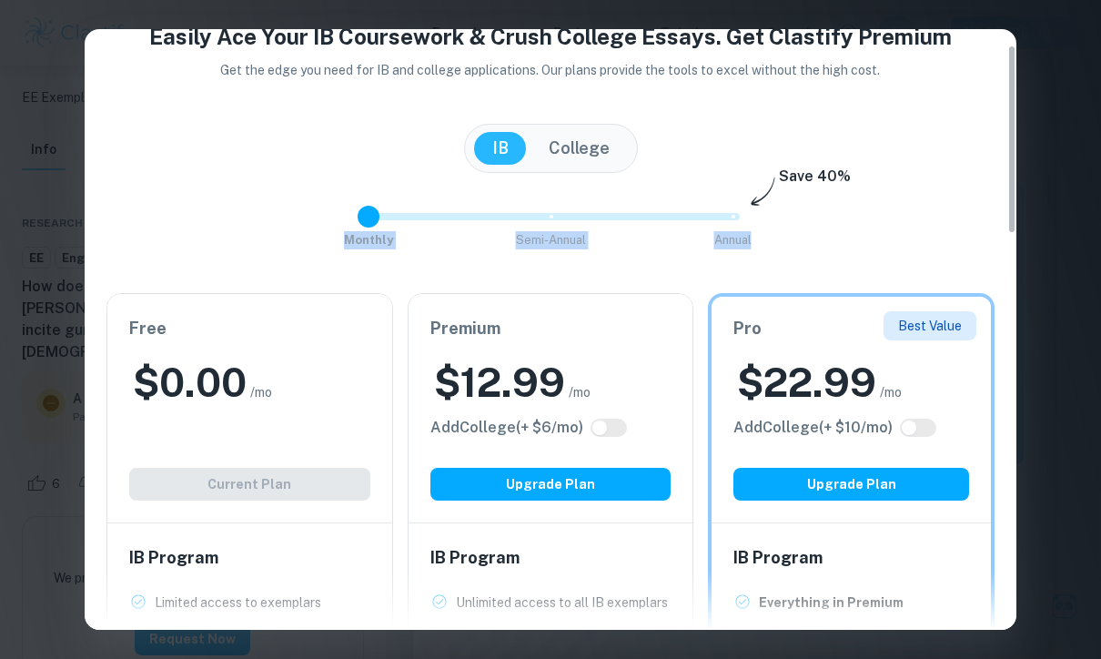
drag, startPoint x: 728, startPoint y: 219, endPoint x: 415, endPoint y: 223, distance: 313.0
click at [415, 227] on span "Monthly Semi-Annual Annual" at bounding box center [550, 217] width 364 height 44
click at [363, 227] on span at bounding box center [369, 217] width 22 height 22
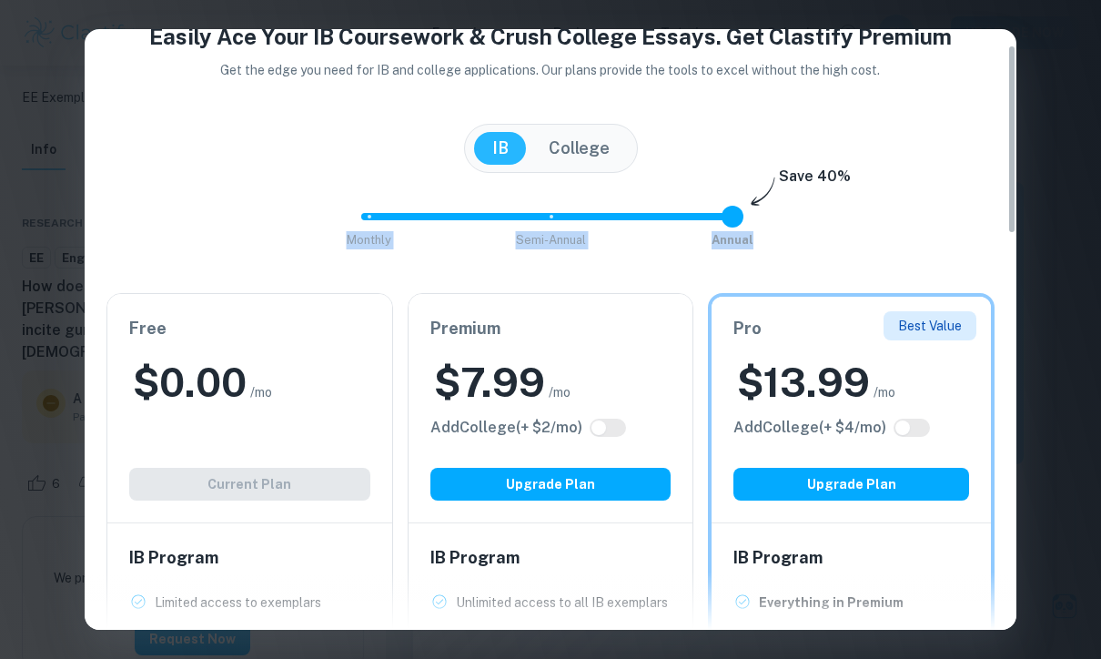
click at [732, 219] on span "Monthly Semi-Annual Annual" at bounding box center [550, 217] width 364 height 44
click at [553, 222] on span "Monthly Semi-Annual Annual" at bounding box center [550, 217] width 364 height 44
click at [368, 221] on div "Monthly Semi-Annual Annual Save 40%" at bounding box center [550, 226] width 888 height 62
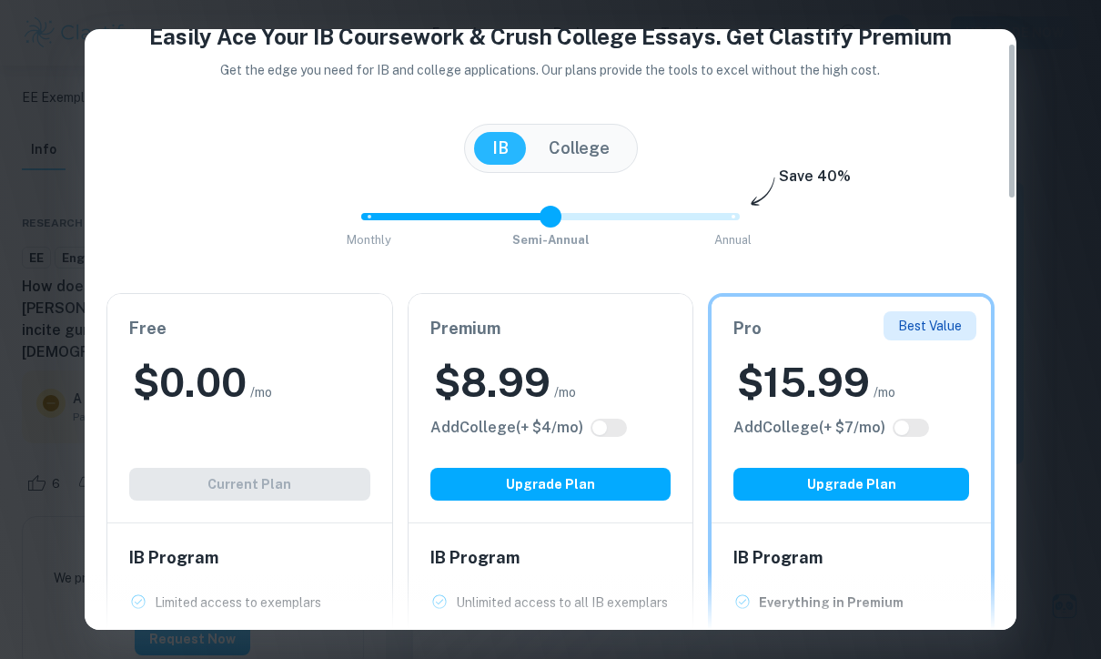
click at [368, 217] on span "Monthly Semi-Annual Annual" at bounding box center [550, 217] width 364 height 44
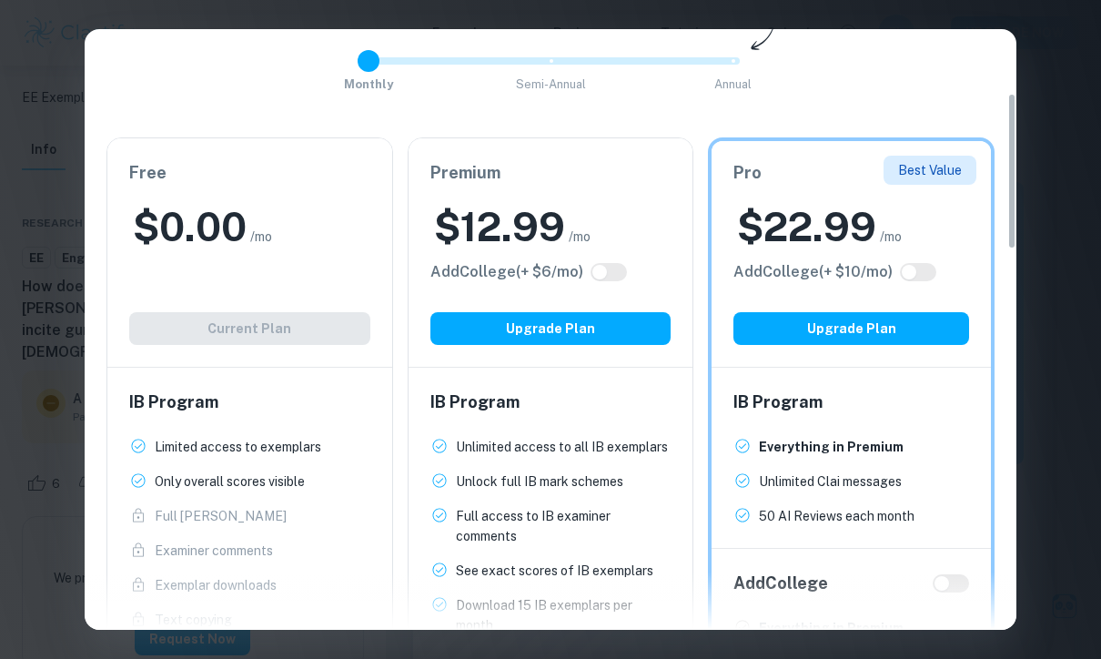
scroll to position [210, 0]
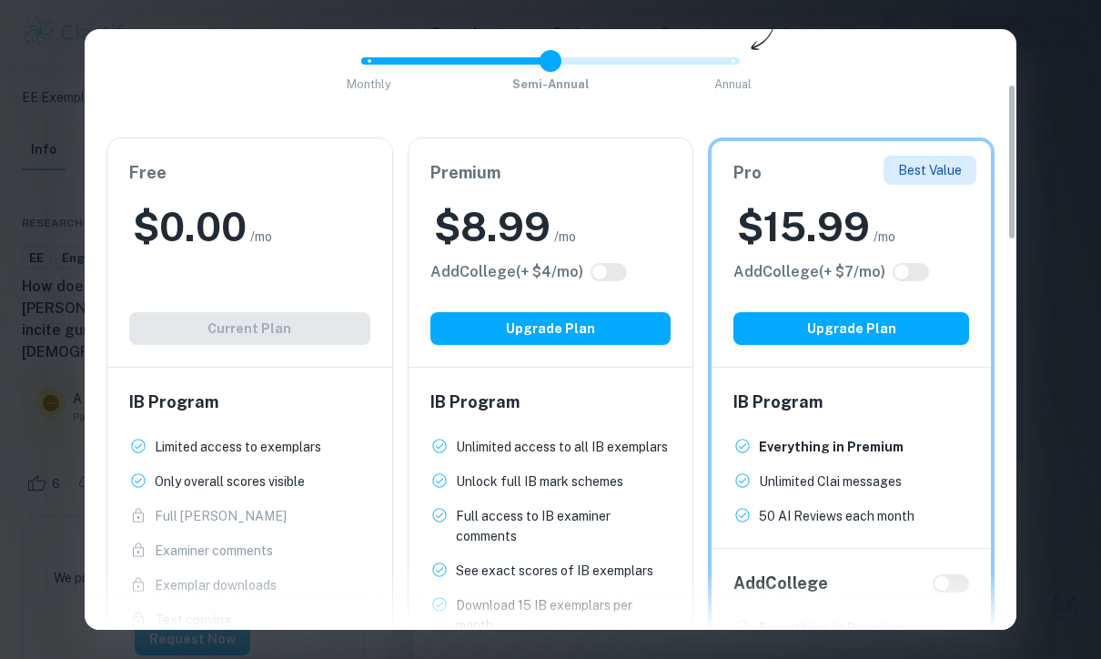
click at [552, 58] on span "Monthly Semi-Annual Annual" at bounding box center [550, 61] width 364 height 44
click at [374, 64] on span "Monthly Semi-Annual Annual" at bounding box center [550, 61] width 364 height 44
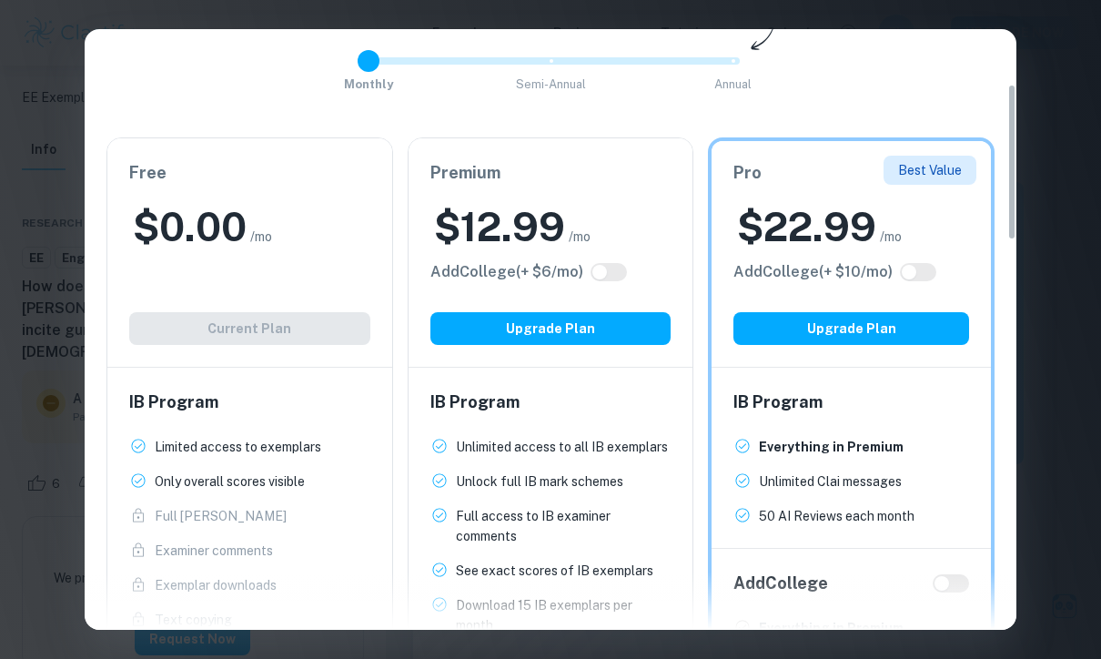
type input "1"
click at [550, 58] on span "Monthly Semi-Annual Annual" at bounding box center [550, 61] width 364 height 44
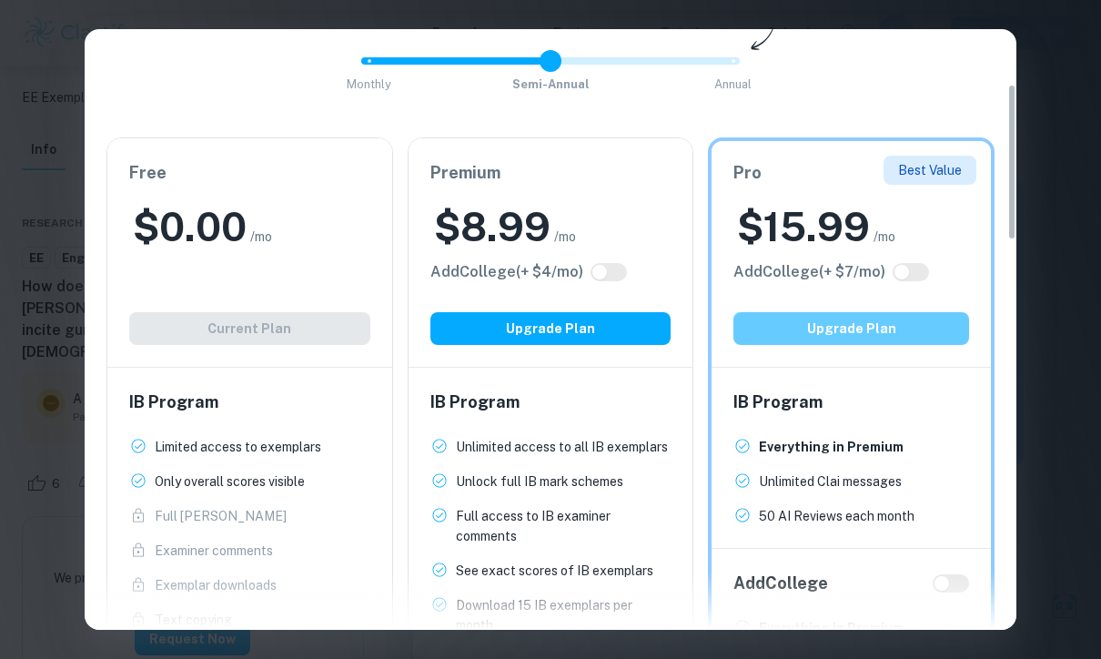
click at [934, 332] on button "Upgrade Plan" at bounding box center [851, 328] width 236 height 33
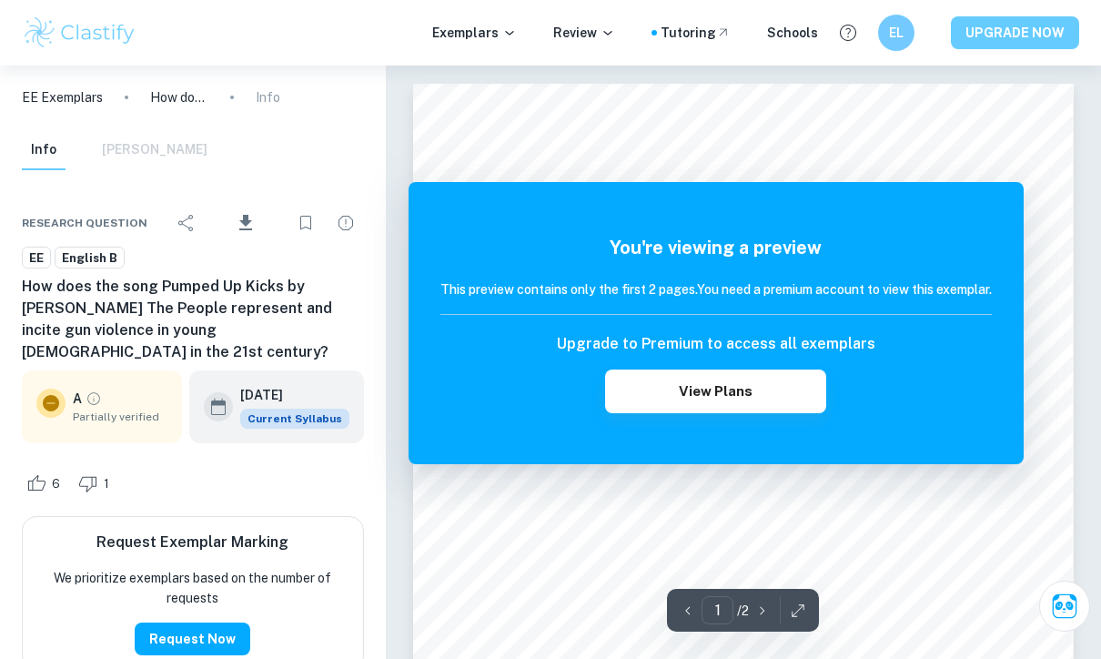
click at [1029, 30] on button "UPGRADE NOW" at bounding box center [1015, 32] width 128 height 33
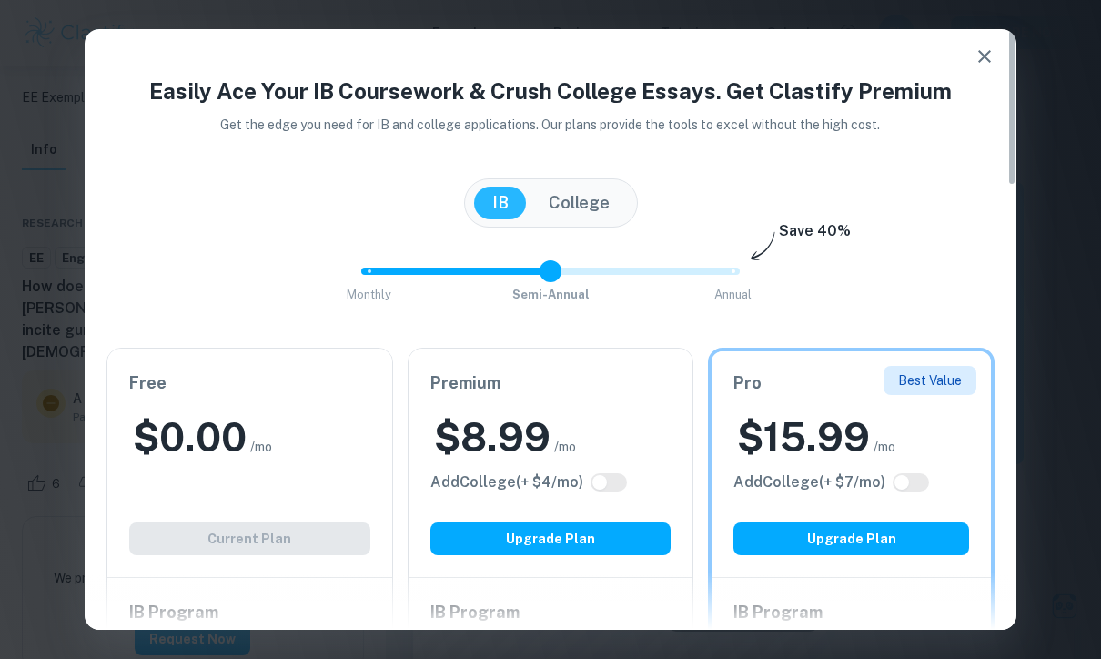
type input "1"
click at [546, 261] on span at bounding box center [551, 271] width 22 height 22
click at [769, 533] on button "Upgrade Plan" at bounding box center [851, 538] width 236 height 33
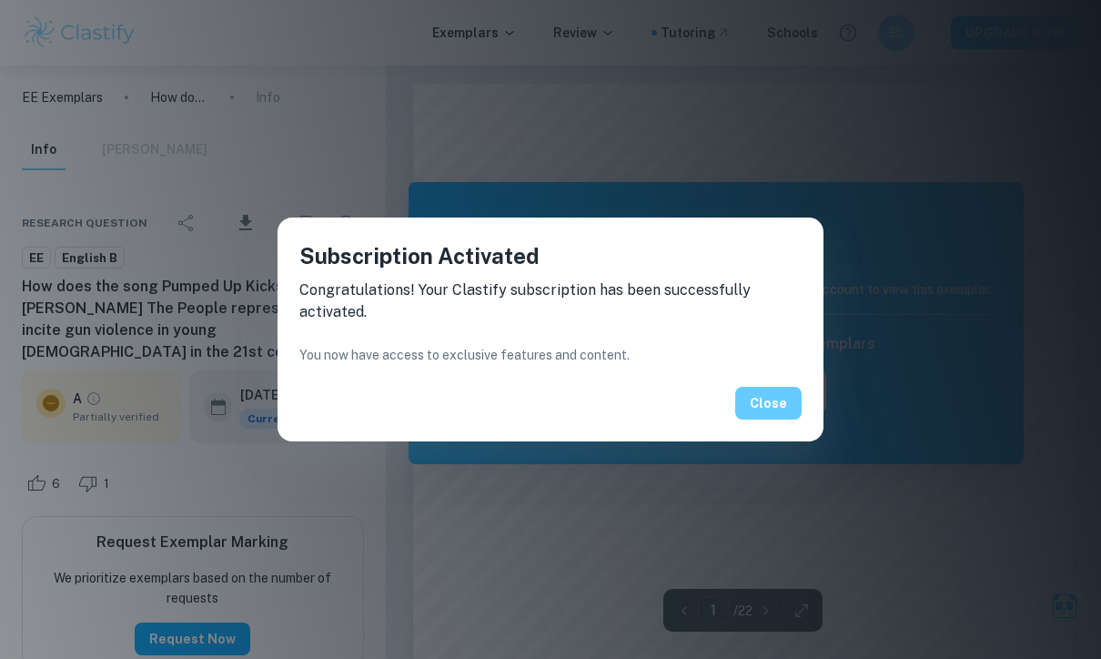
click at [764, 409] on button "Close" at bounding box center [768, 403] width 66 height 33
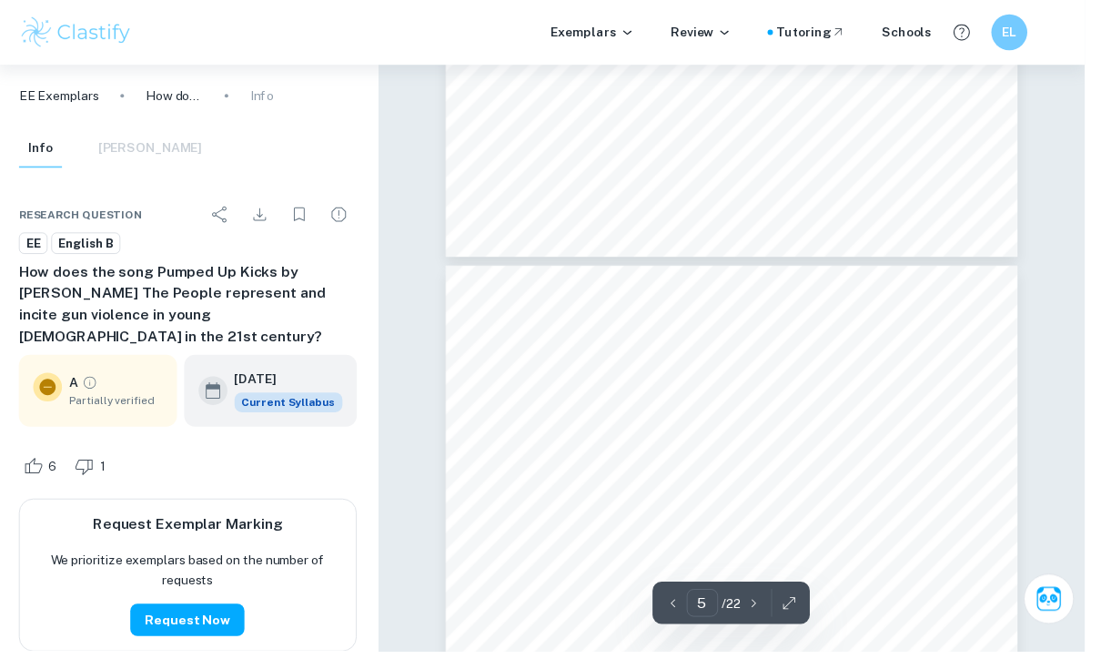
scroll to position [3248, 14]
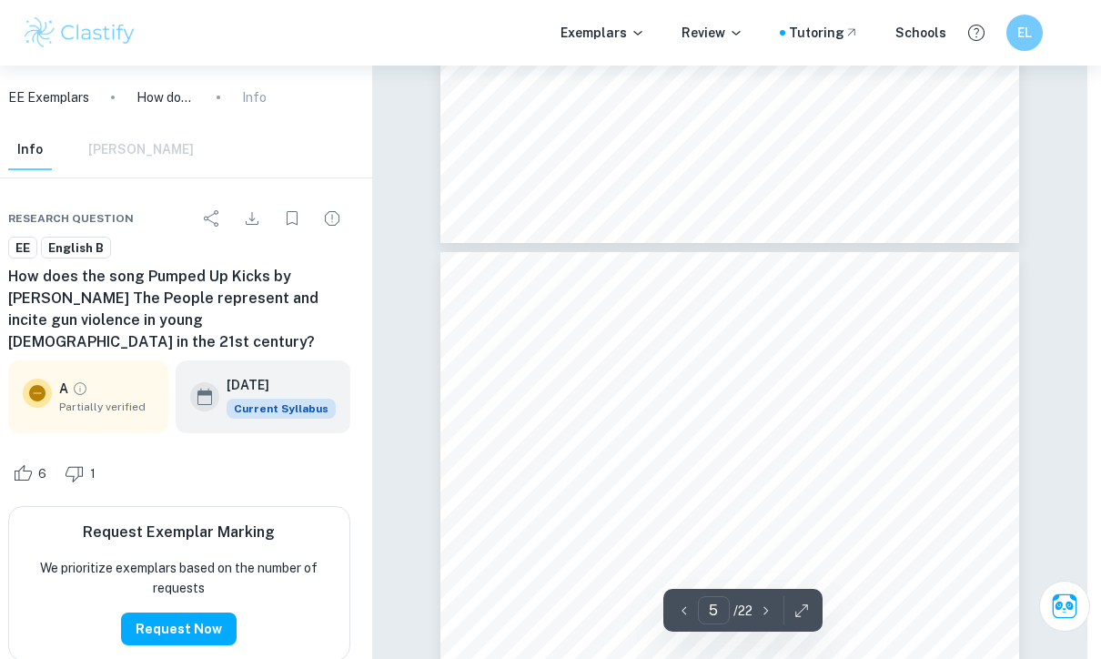
click at [129, 399] on span "Partially verified" at bounding box center [106, 407] width 95 height 16
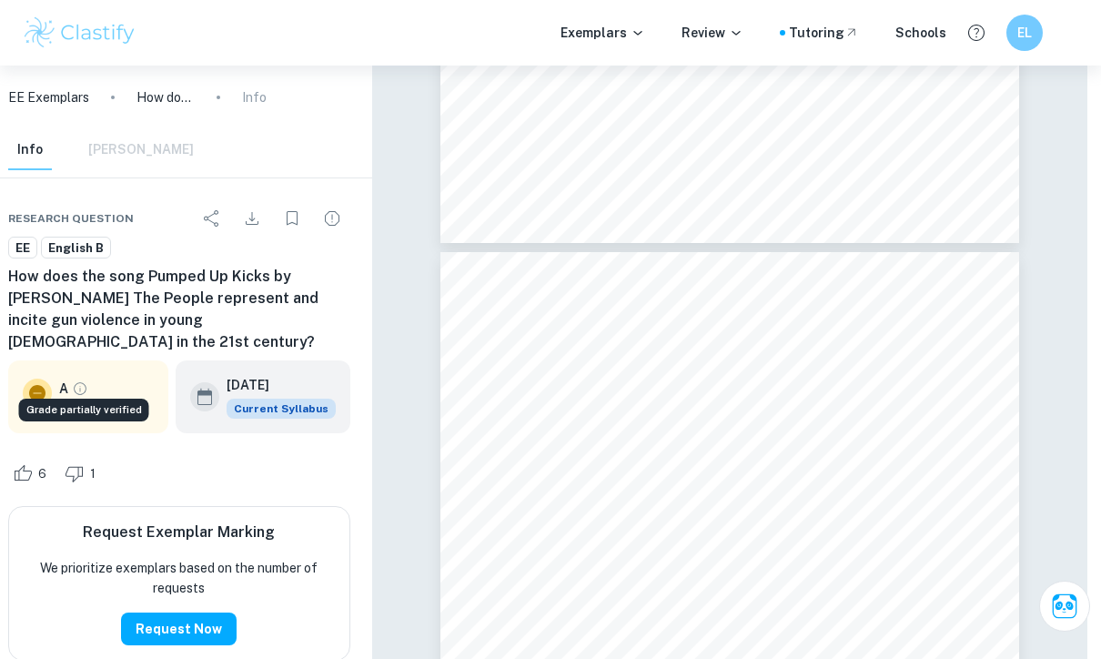
click at [83, 380] on icon "Grade partially verified" at bounding box center [80, 388] width 16 height 16
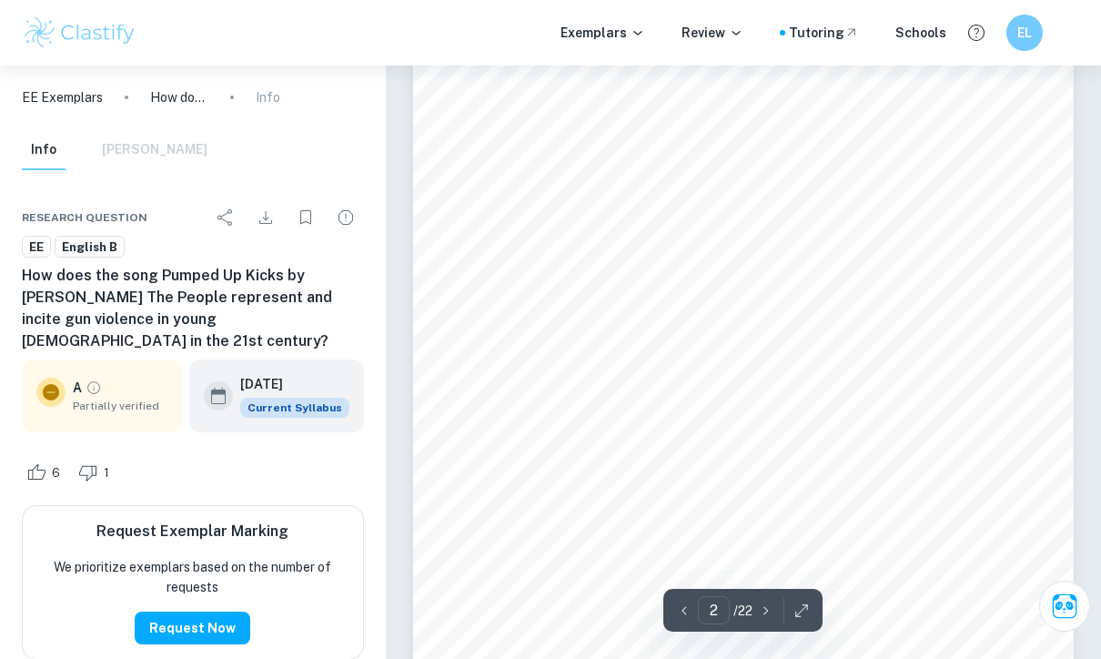
scroll to position [1098, 0]
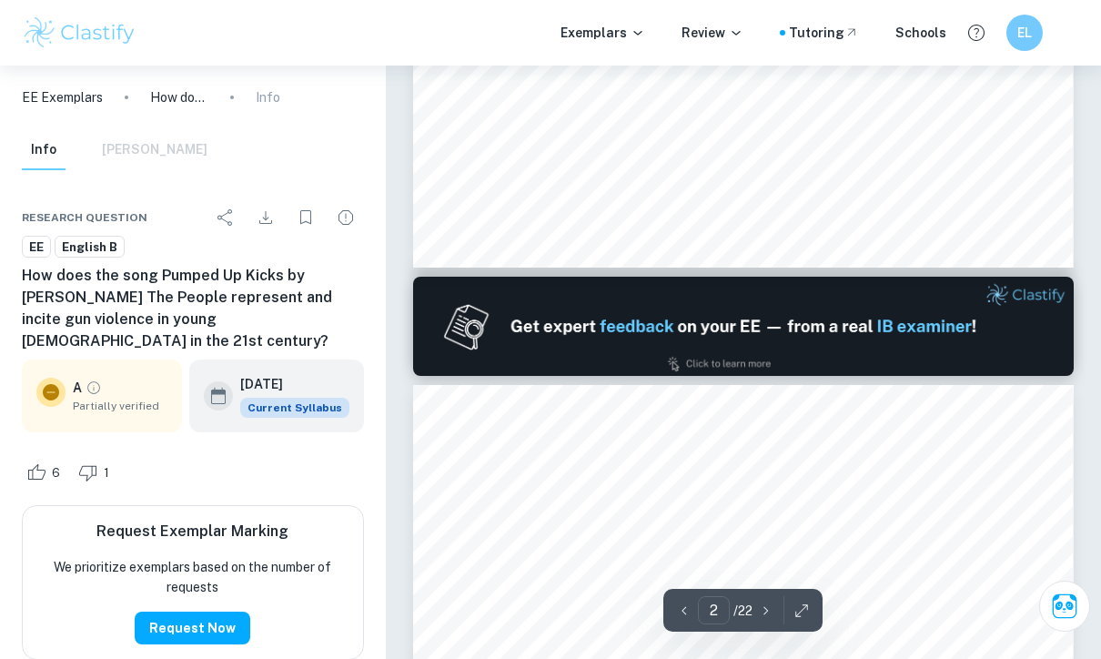
type input "1"
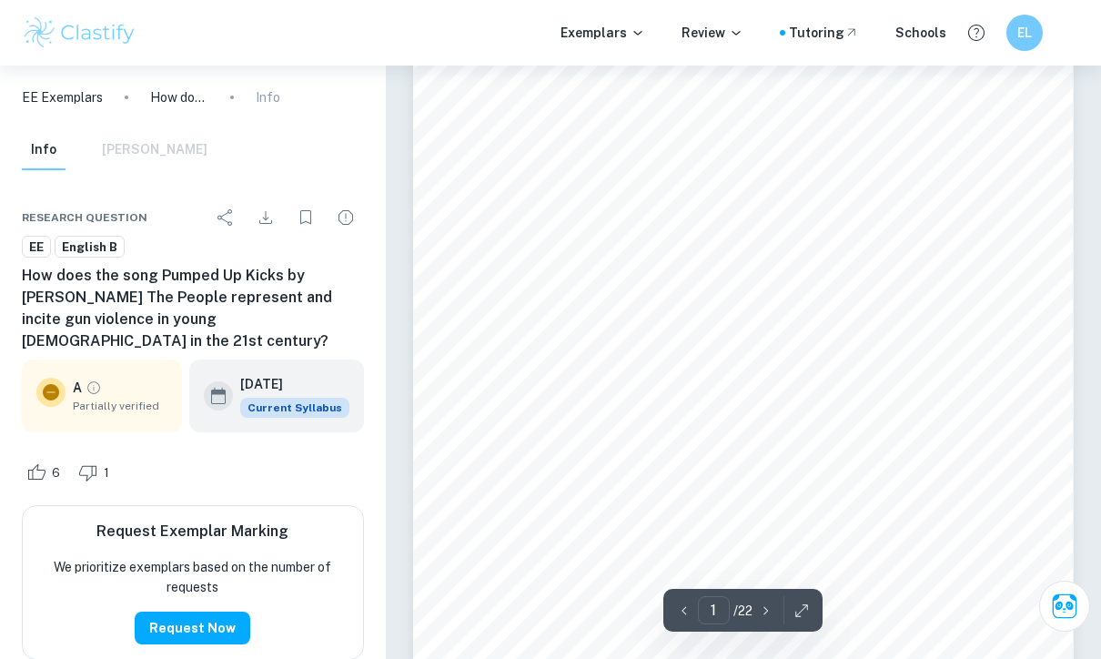
scroll to position [0, 0]
click at [602, 40] on p "Exemplars" at bounding box center [602, 33] width 85 height 20
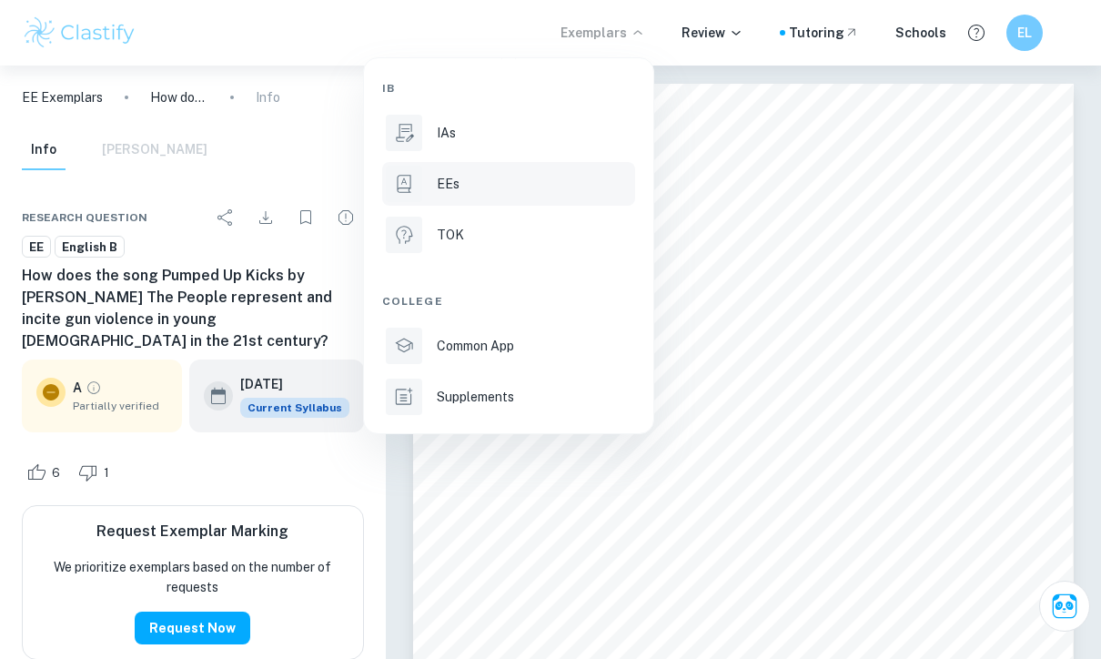
click at [561, 181] on div "EEs" at bounding box center [534, 184] width 195 height 20
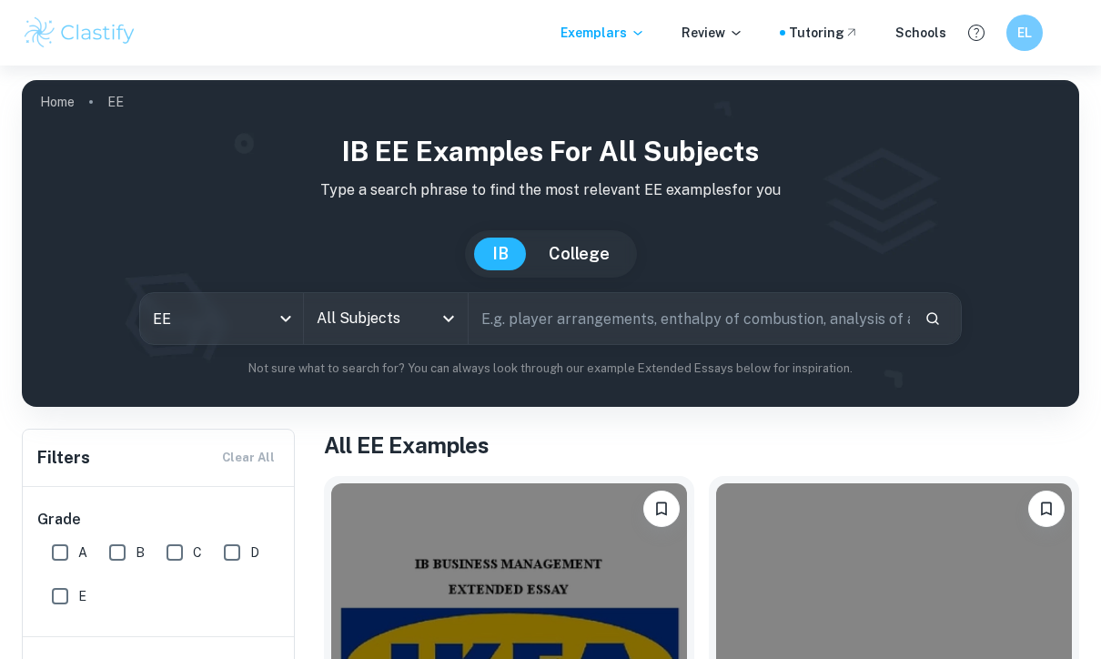
click at [370, 313] on input "All Subjects" at bounding box center [371, 318] width 119 height 35
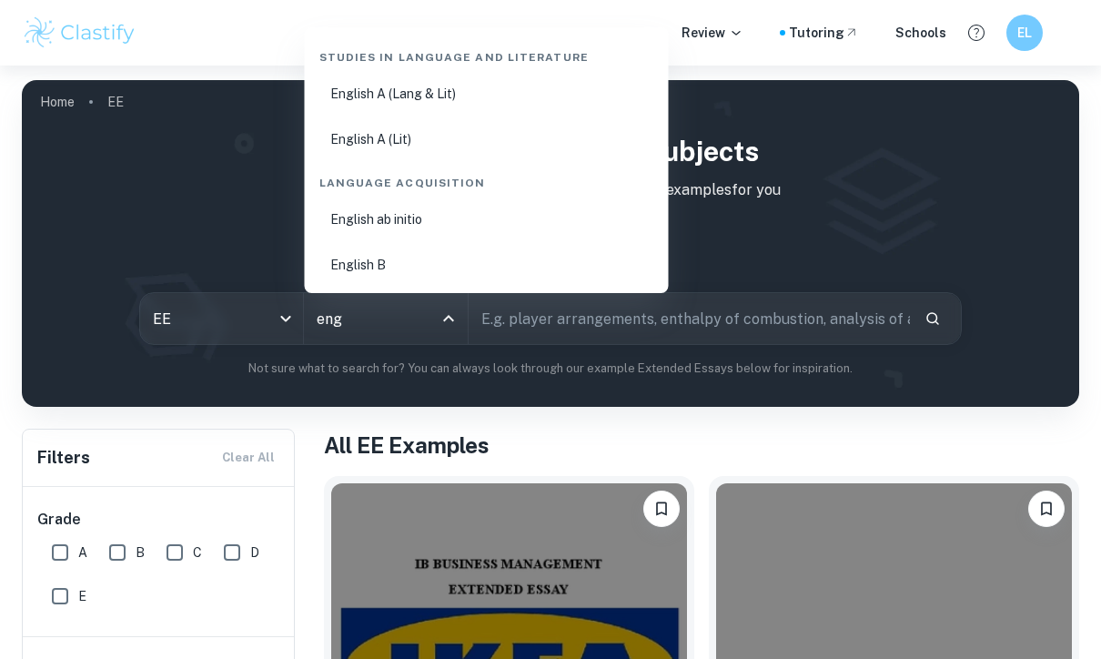
type input "eng"
drag, startPoint x: 381, startPoint y: 333, endPoint x: 386, endPoint y: 270, distance: 62.9
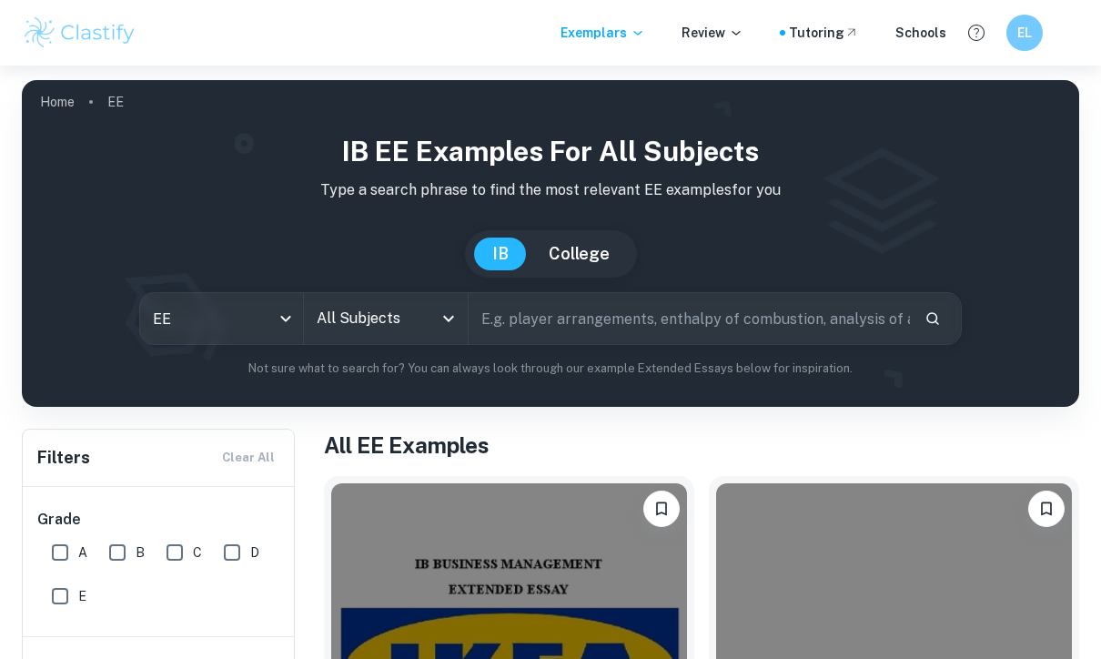
click at [566, 314] on input "text" at bounding box center [689, 318] width 441 height 51
click at [67, 556] on input "A" at bounding box center [60, 552] width 36 height 36
checkbox input "true"
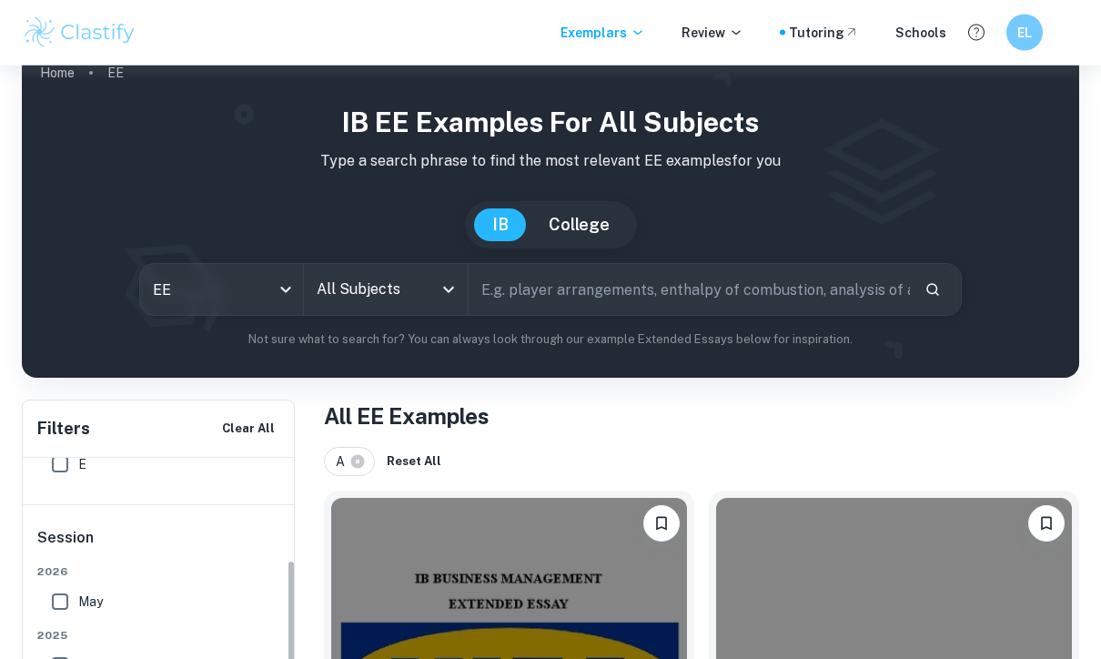
scroll to position [100, 0]
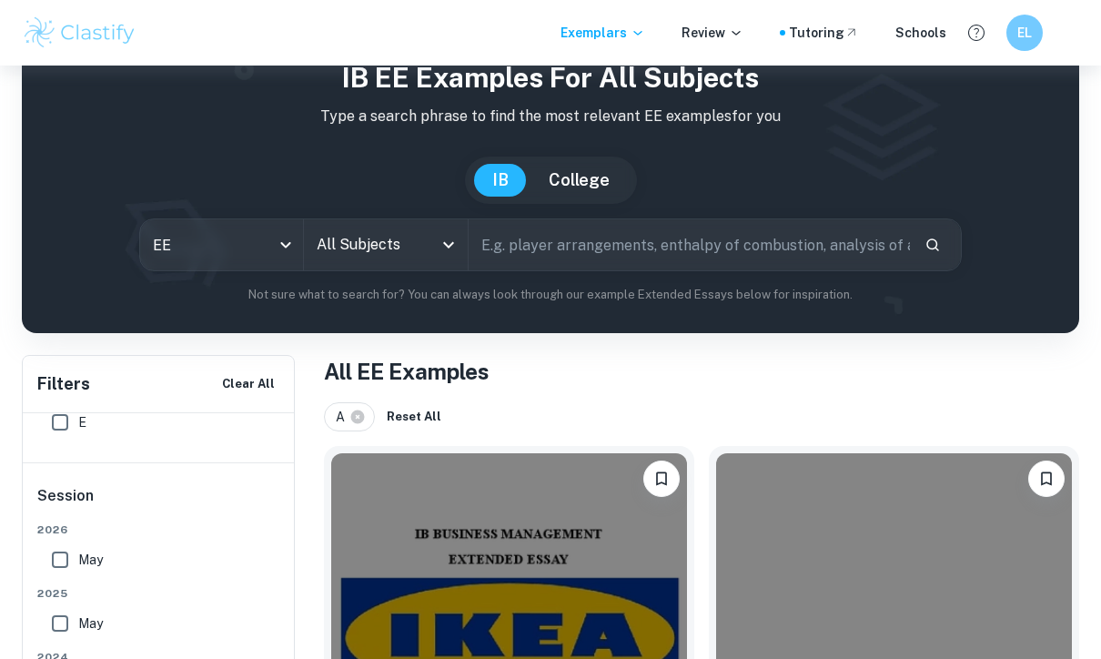
click at [393, 252] on input "All Subjects" at bounding box center [371, 244] width 119 height 35
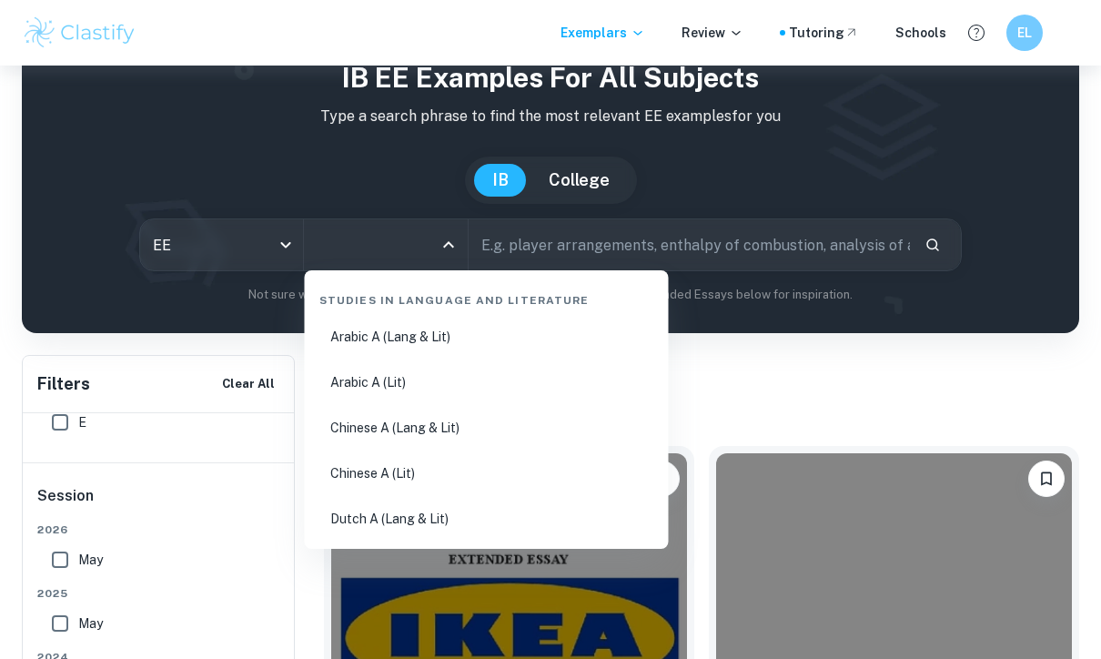
scroll to position [73, 0]
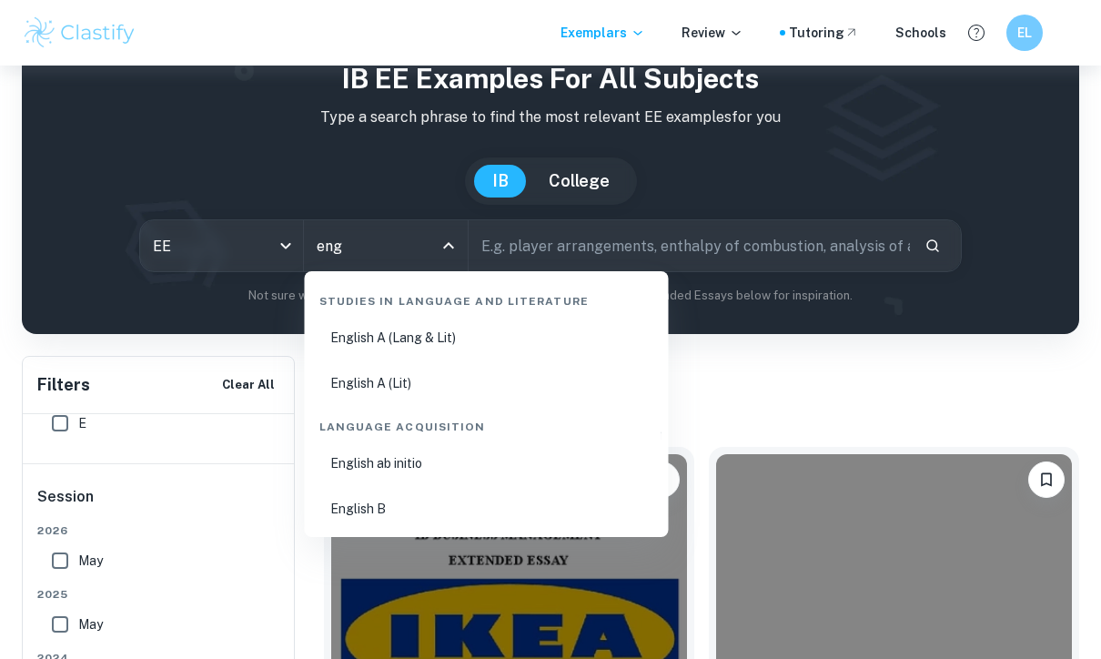
type input "eng"
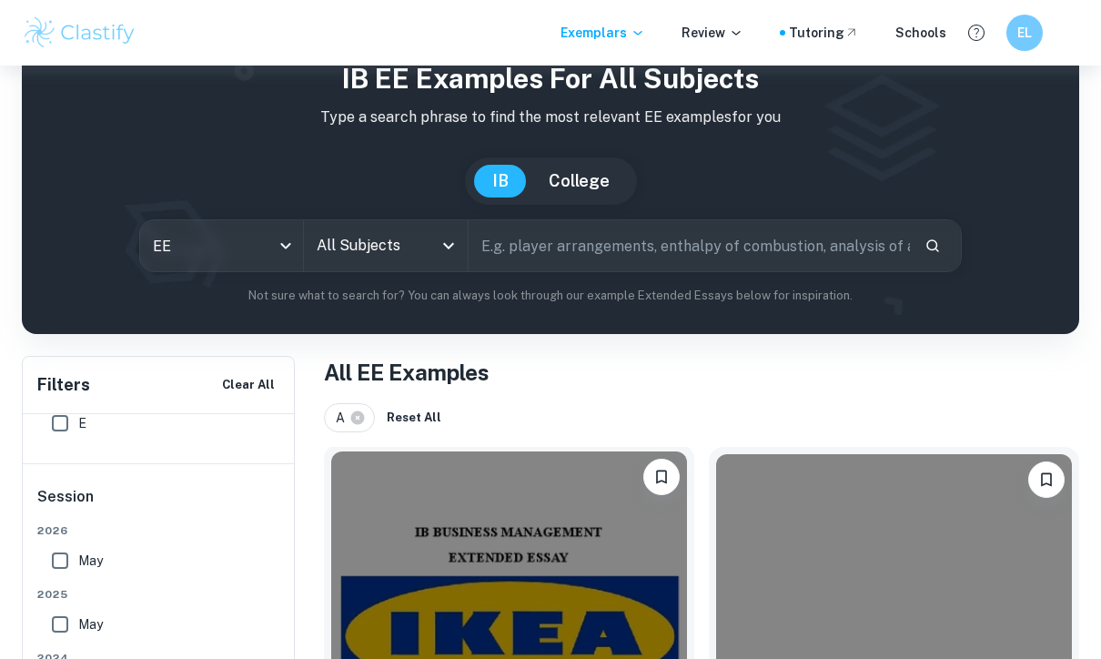
drag, startPoint x: 447, startPoint y: 354, endPoint x: 411, endPoint y: 516, distance: 165.8
click at [0, 0] on html "We value your privacy We use cookies to enhance your browsing experience, serve…" at bounding box center [550, 256] width 1101 height 659
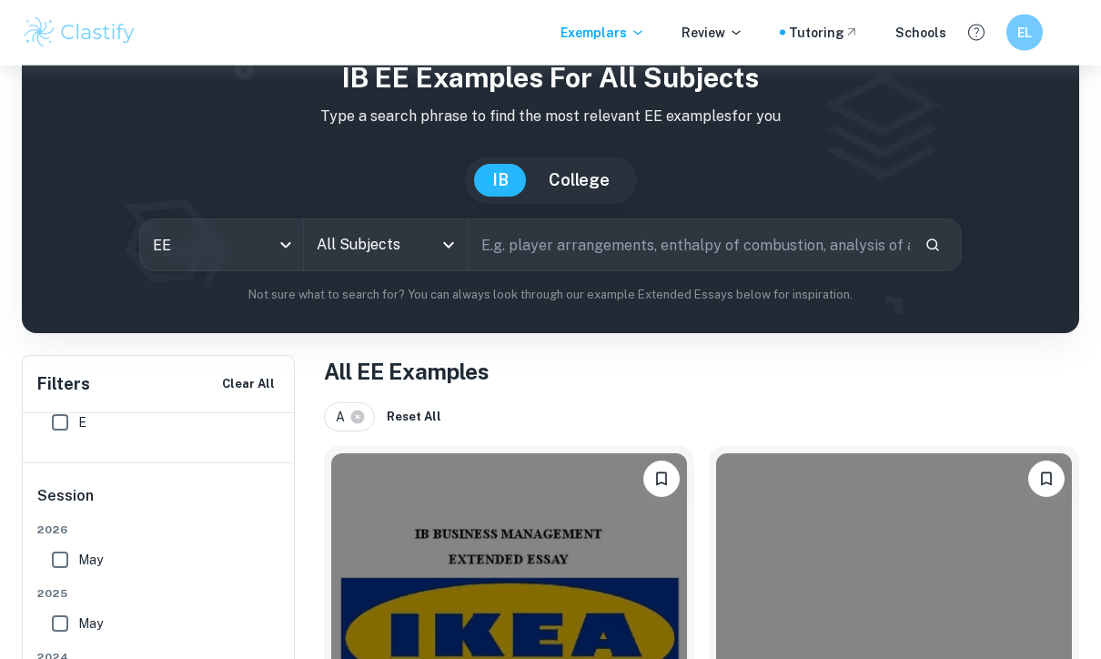
scroll to position [74, 0]
click at [929, 247] on icon "Search" at bounding box center [932, 244] width 13 height 13
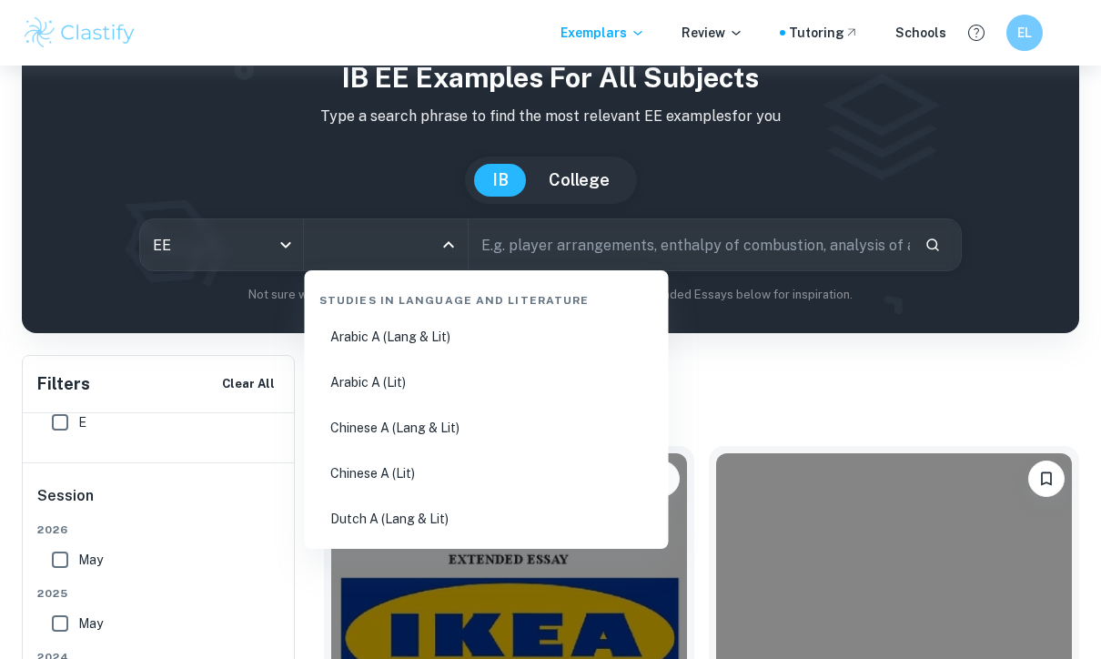
scroll to position [73, 0]
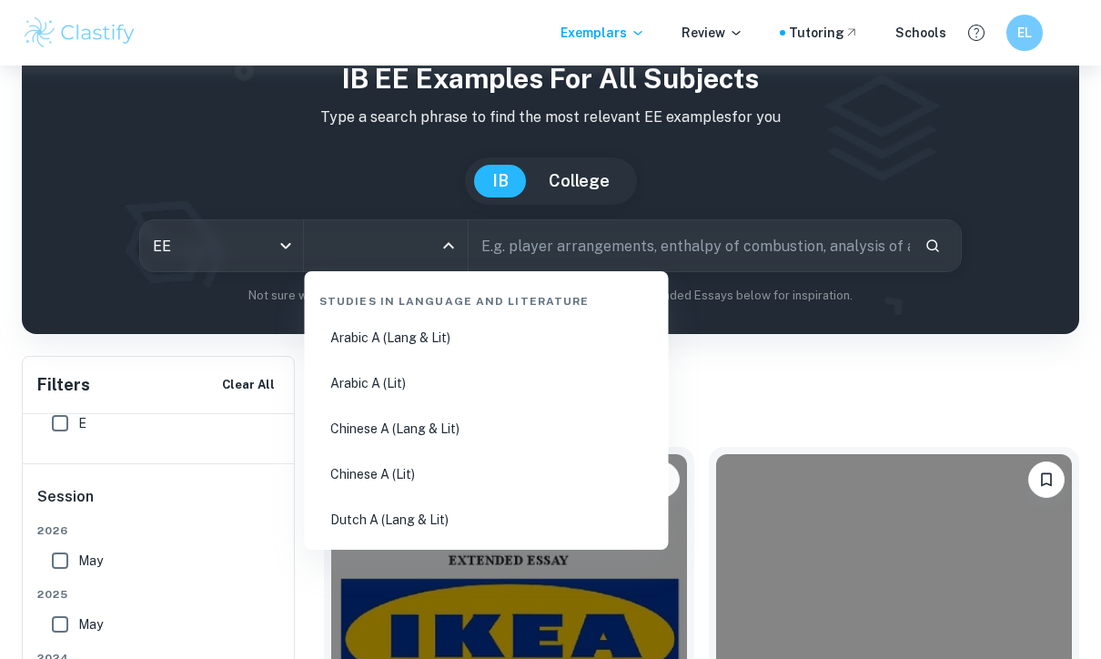
click at [358, 235] on input "All Subjects" at bounding box center [371, 245] width 119 height 35
type input "en"
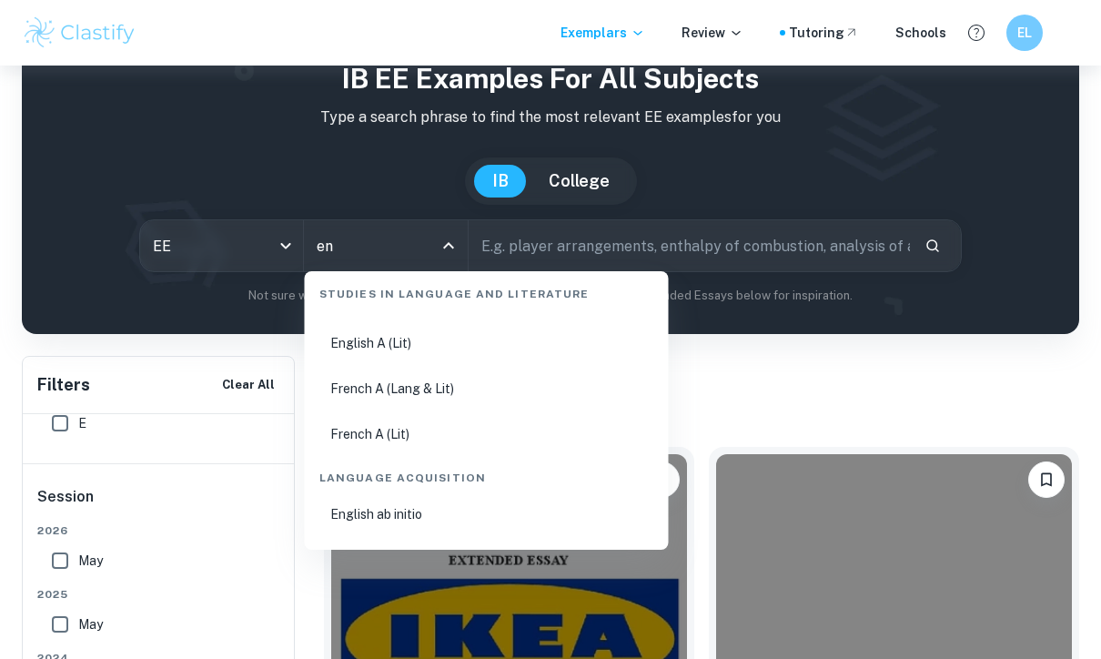
scroll to position [41, 0]
click at [382, 553] on li "English B" at bounding box center [486, 559] width 349 height 42
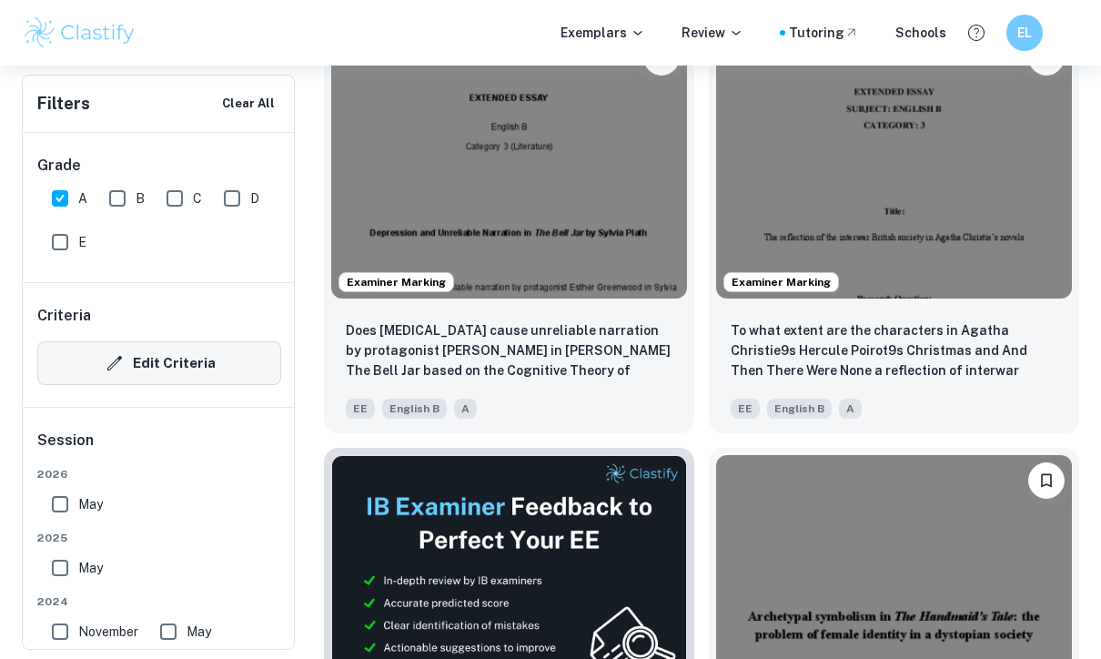
click at [179, 368] on button "Edit Criteria" at bounding box center [159, 363] width 244 height 44
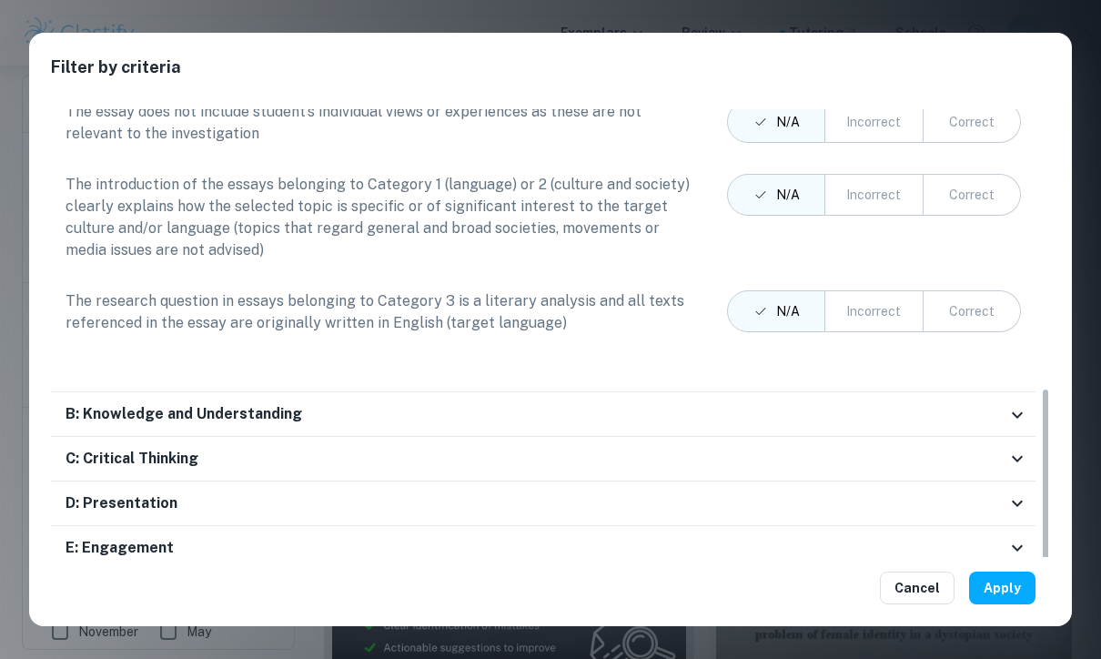
scroll to position [623, 0]
click at [911, 604] on button "Cancel" at bounding box center [917, 587] width 75 height 33
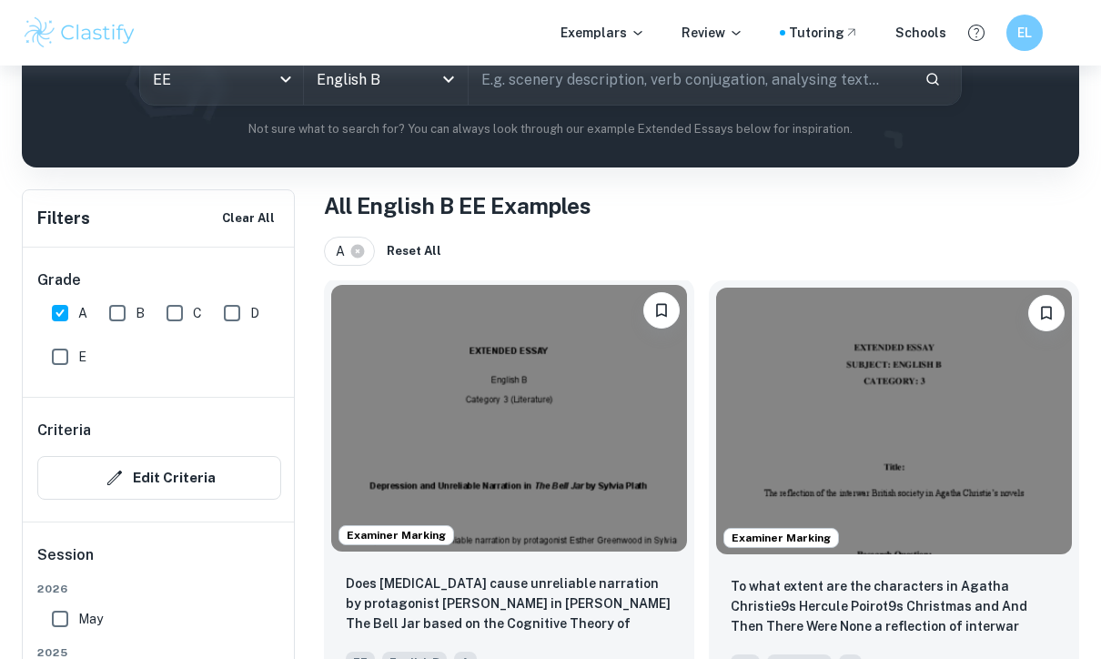
scroll to position [0, 0]
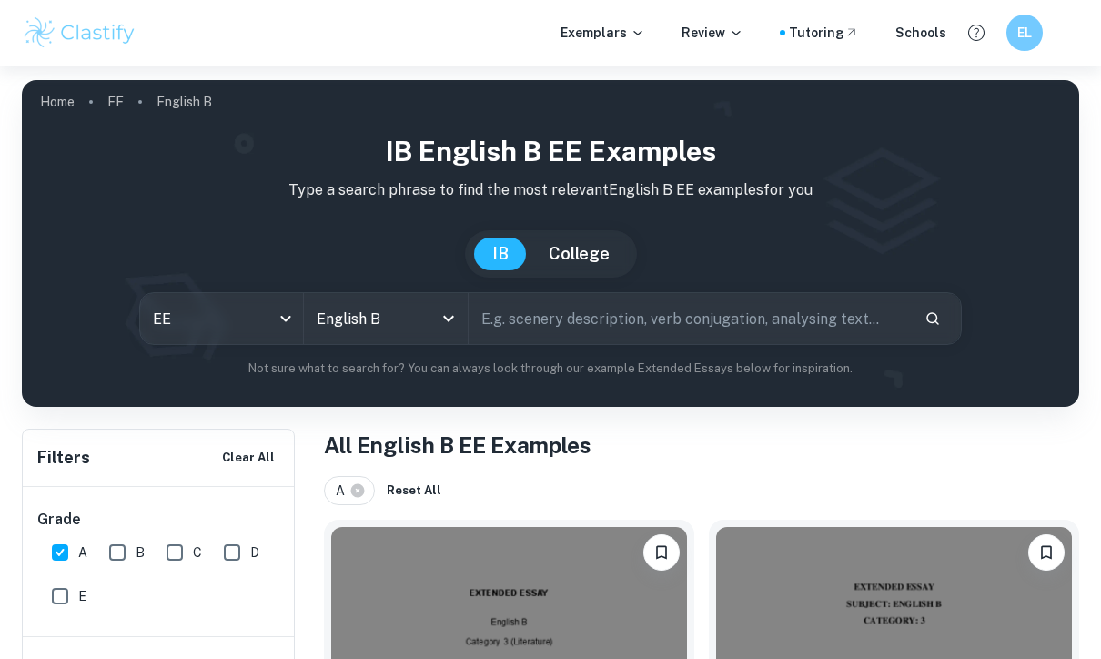
click at [655, 317] on input "text" at bounding box center [689, 318] width 441 height 51
type input "Category 2 b"
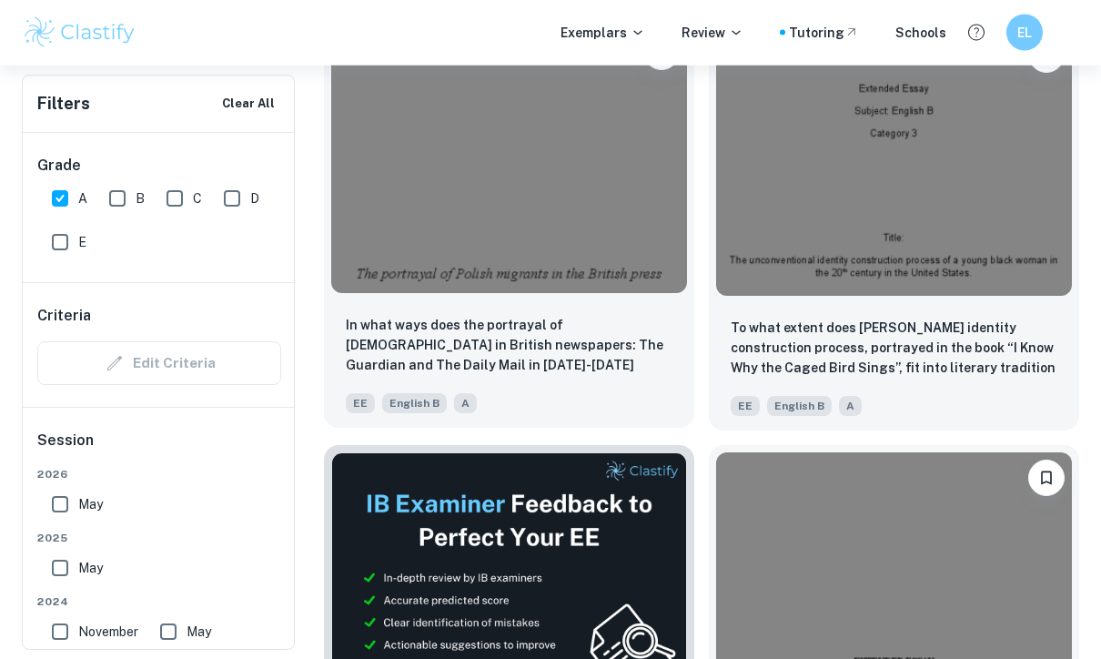
scroll to position [498, 0]
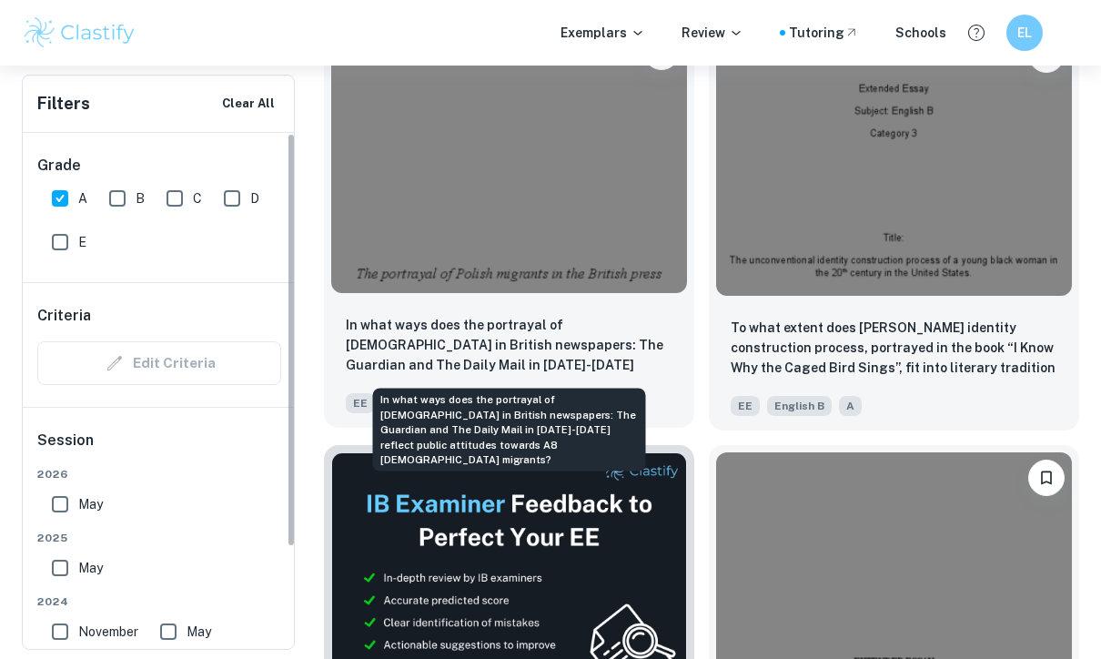
click at [488, 338] on p "In what ways does the portrayal of [DEMOGRAPHIC_DATA] in British newspapers: Th…" at bounding box center [509, 346] width 327 height 62
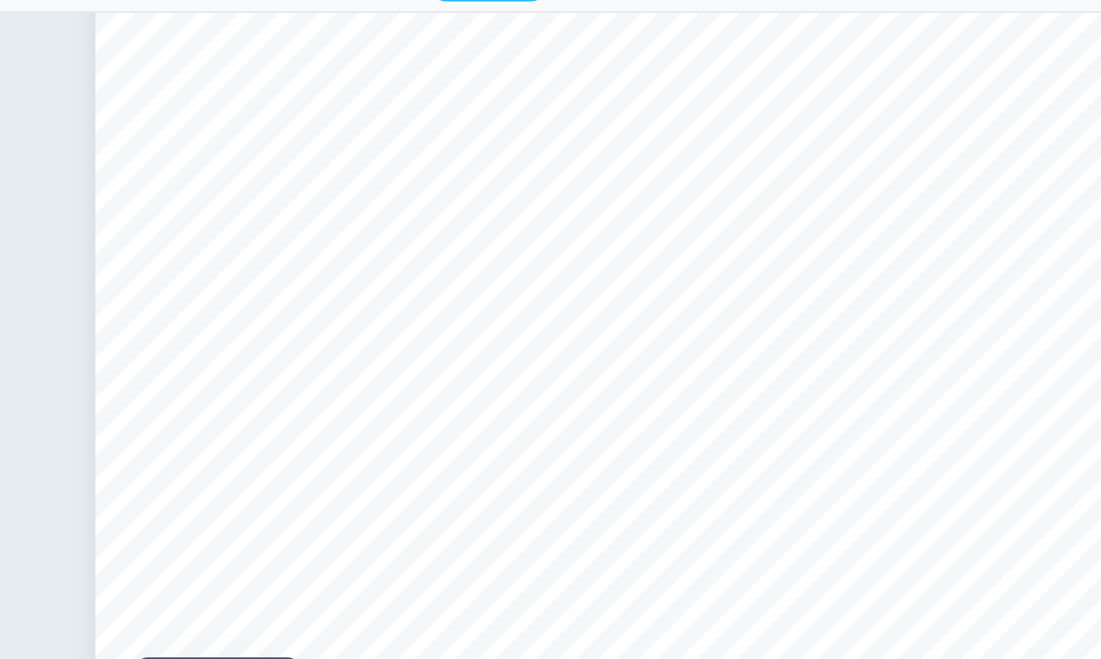
scroll to position [2388, 0]
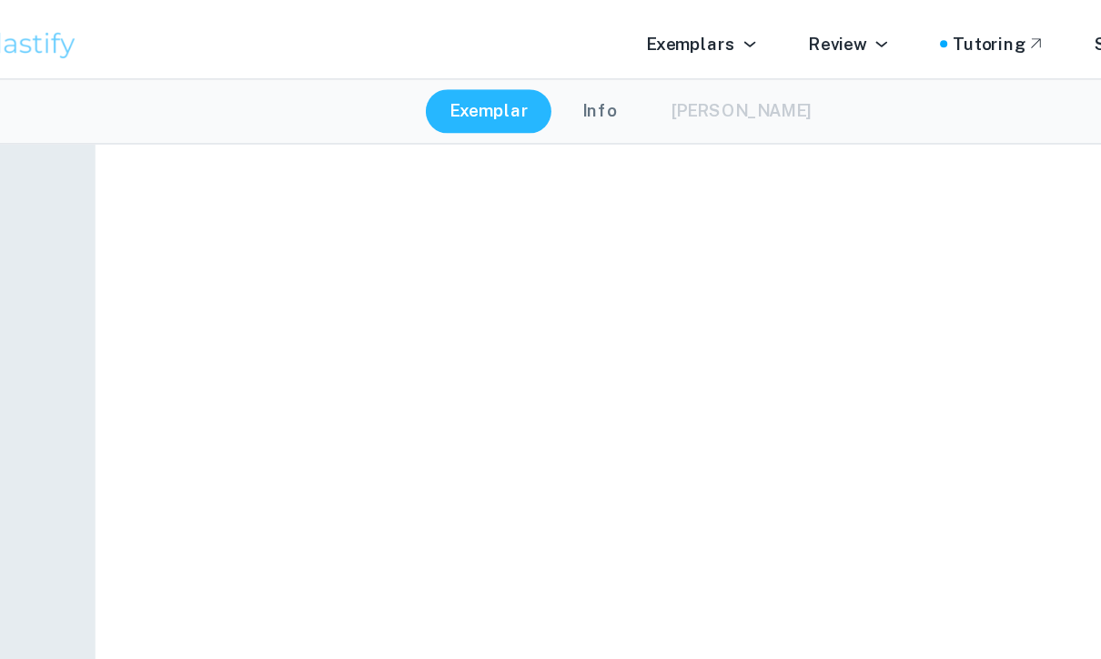
type input "3"
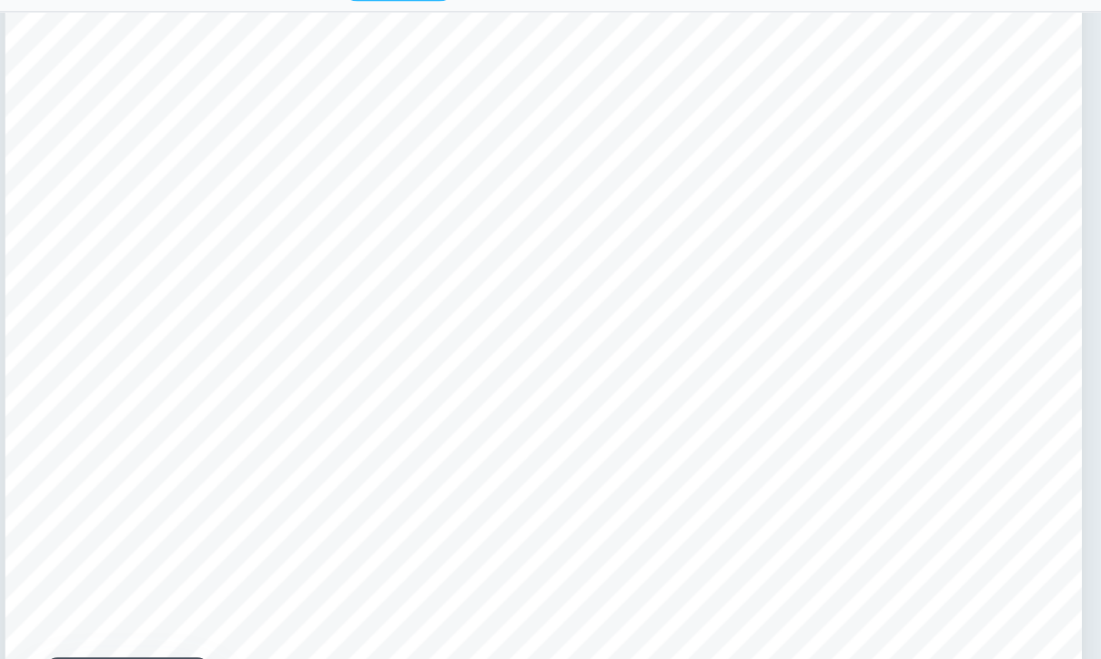
scroll to position [2386, 0]
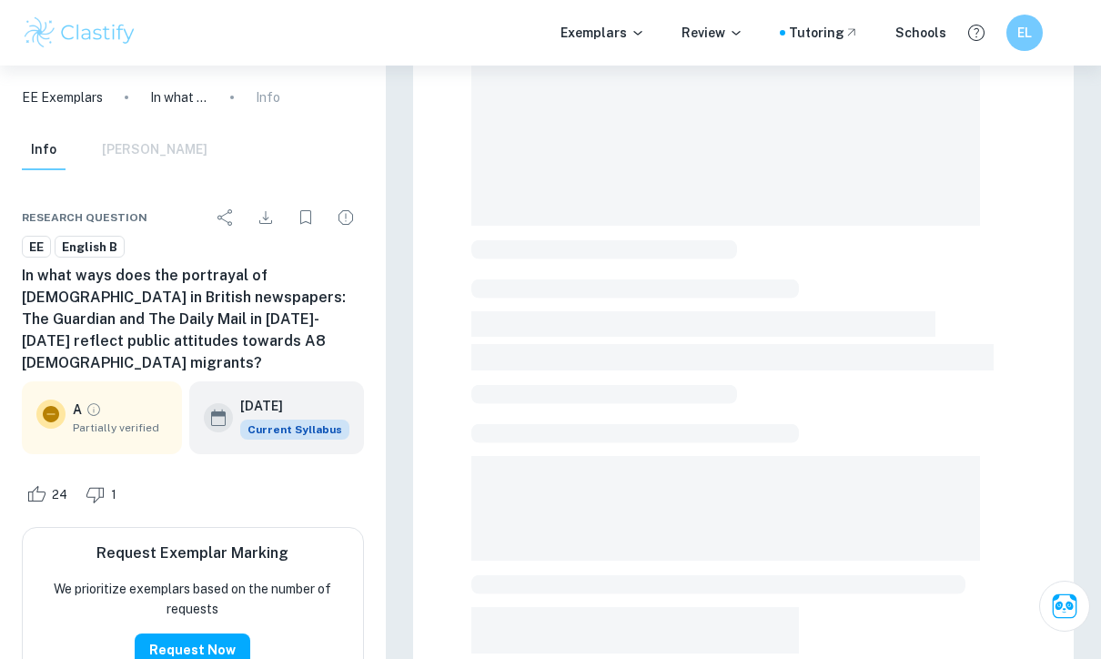
scroll to position [254, 0]
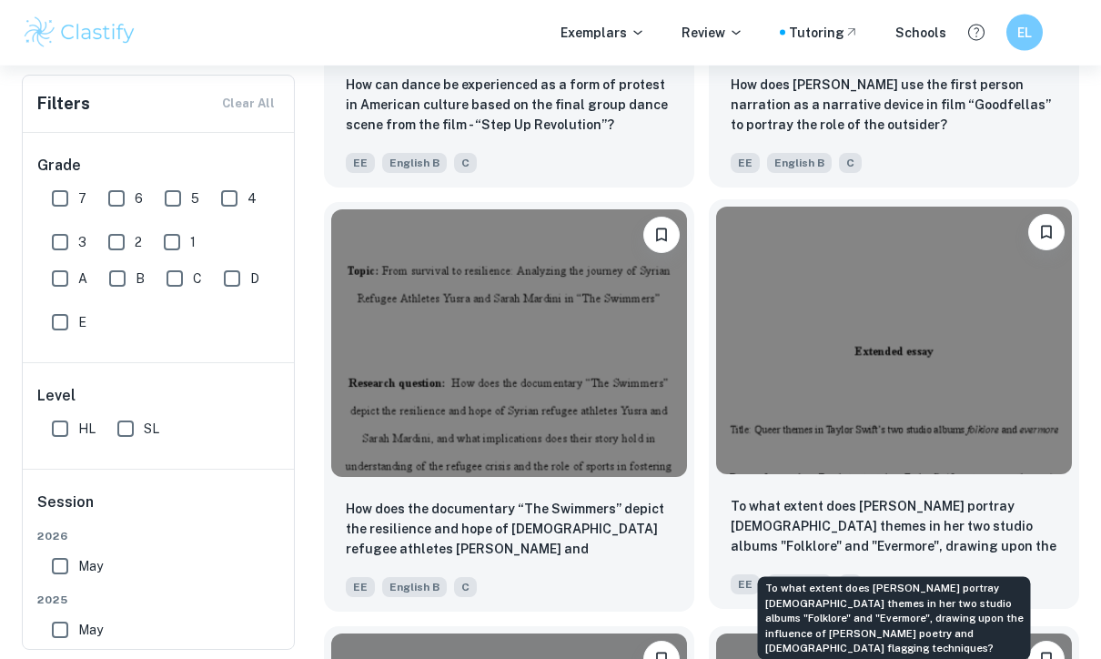
scroll to position [4084, 0]
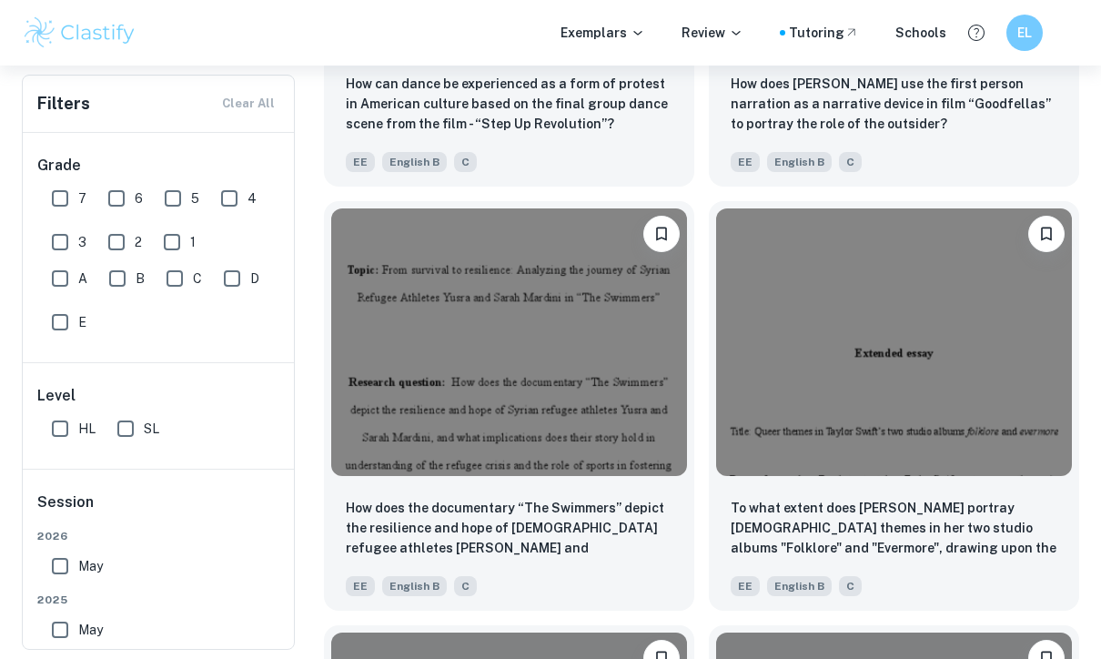
click at [67, 280] on input "A" at bounding box center [60, 278] width 36 height 36
checkbox input "true"
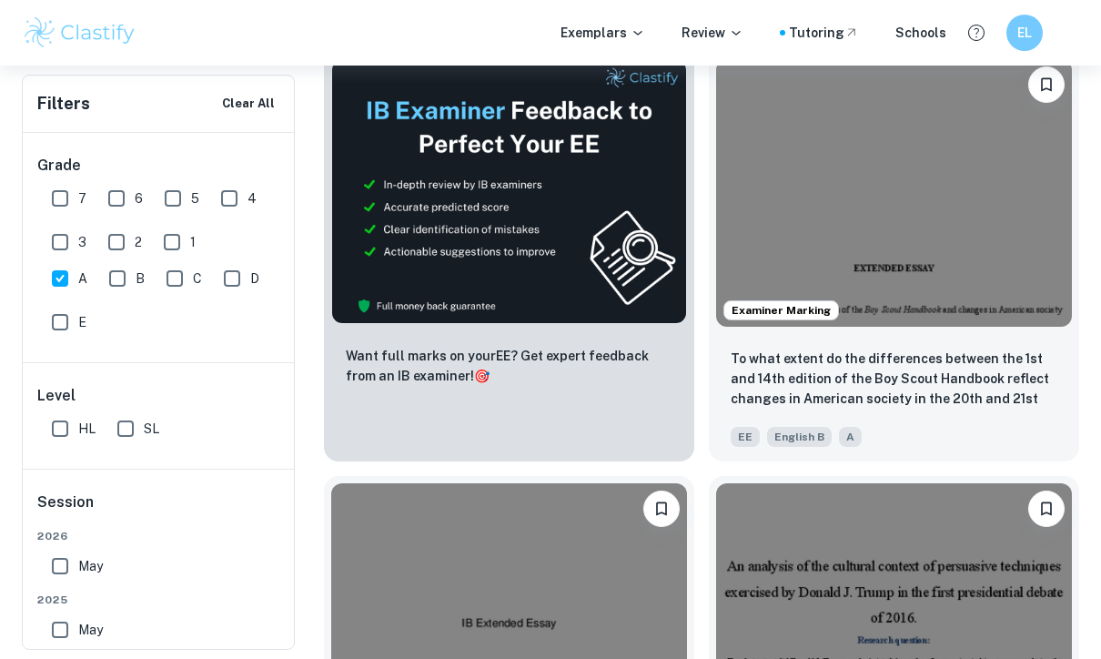
scroll to position [0, 0]
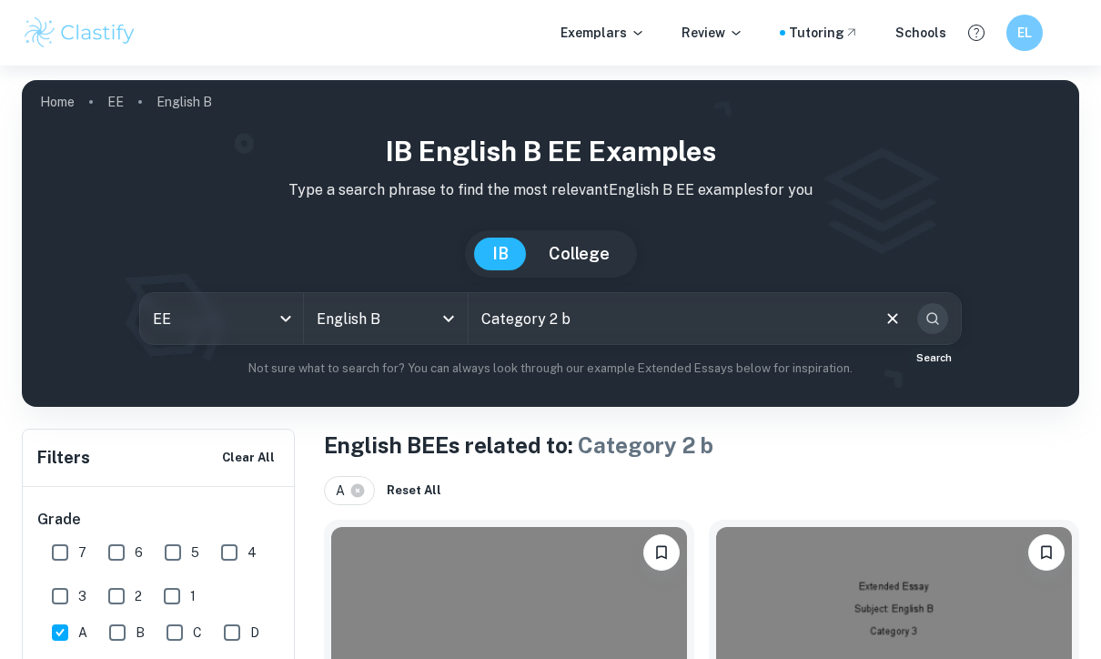
click at [939, 321] on icon "Search" at bounding box center [932, 318] width 16 height 16
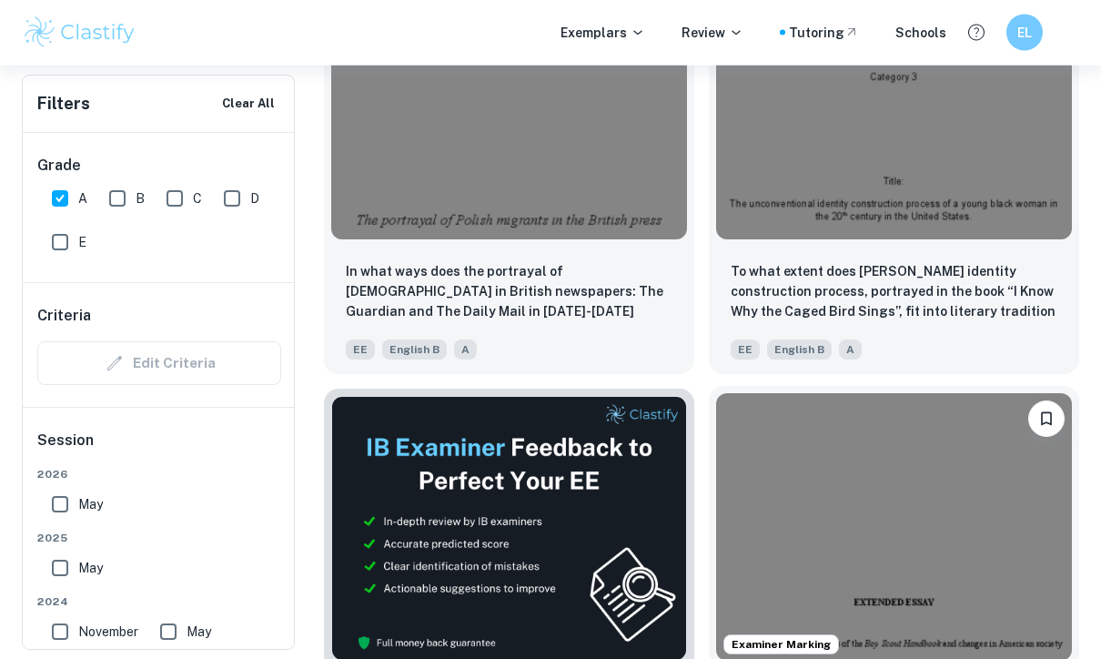
scroll to position [554, 0]
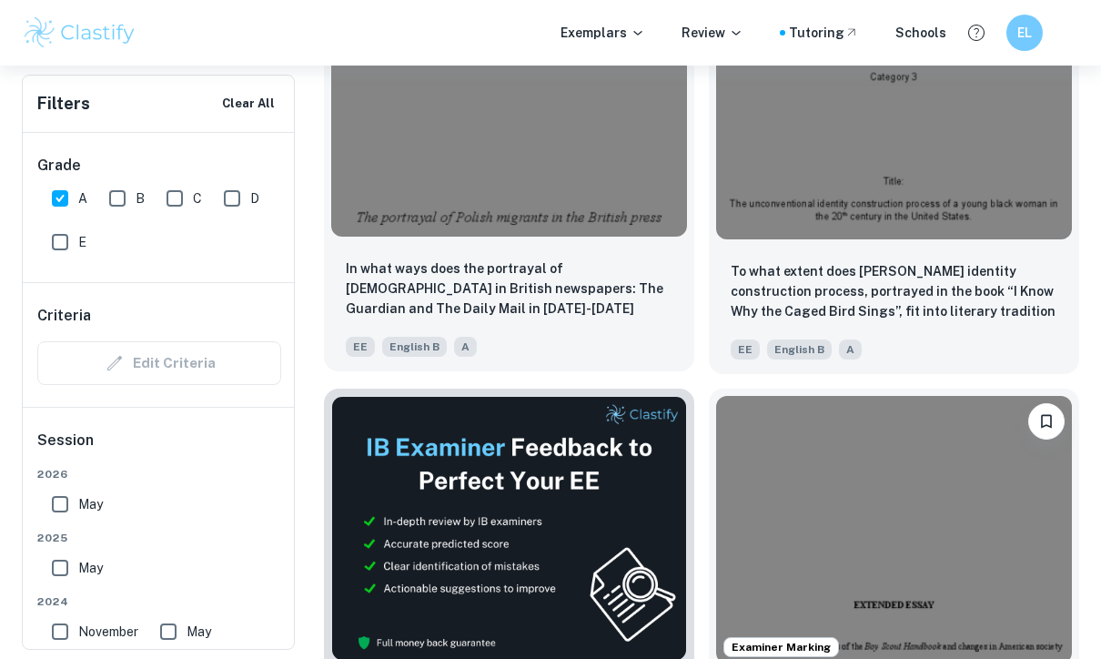
click at [626, 206] on img at bounding box center [509, 103] width 356 height 267
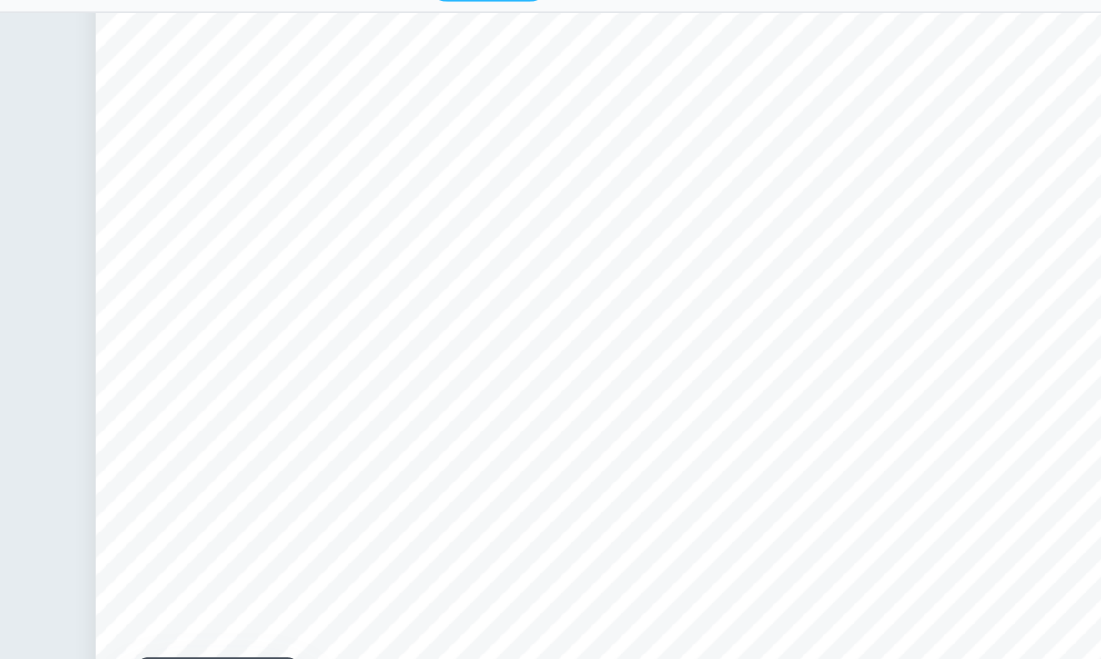
scroll to position [2388, 0]
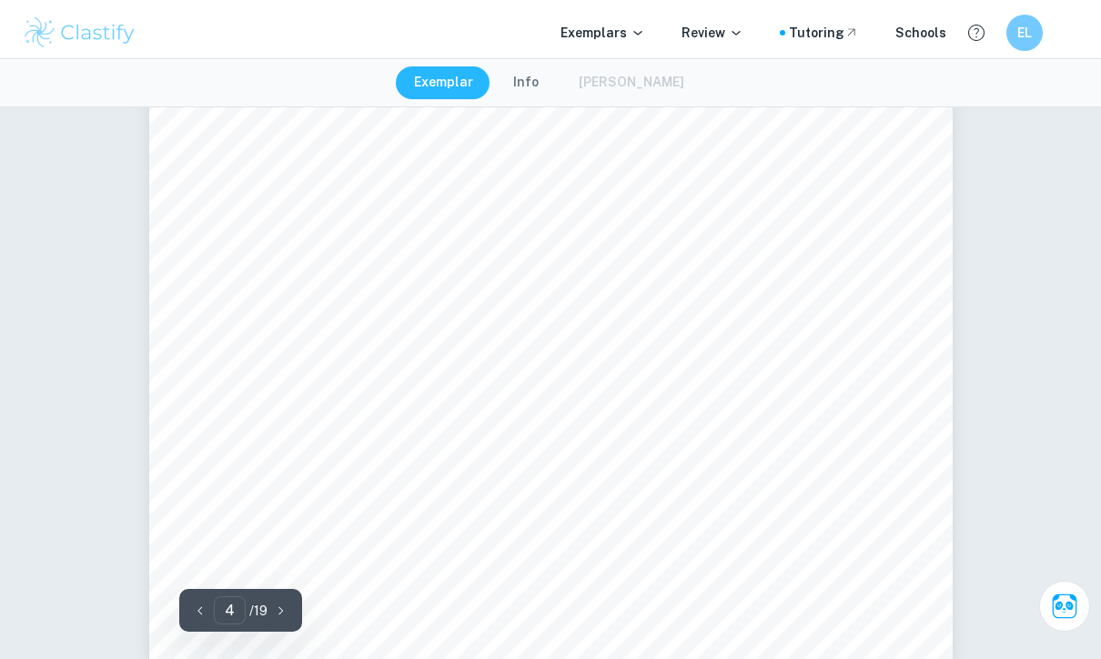
type input "3"
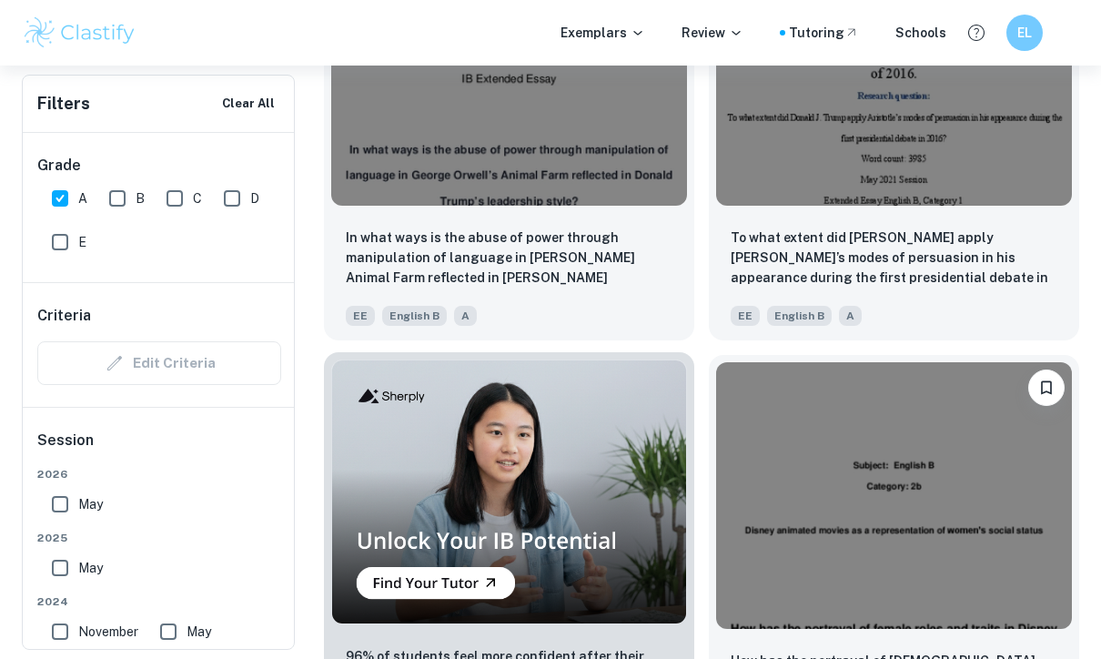
scroll to position [1432, 0]
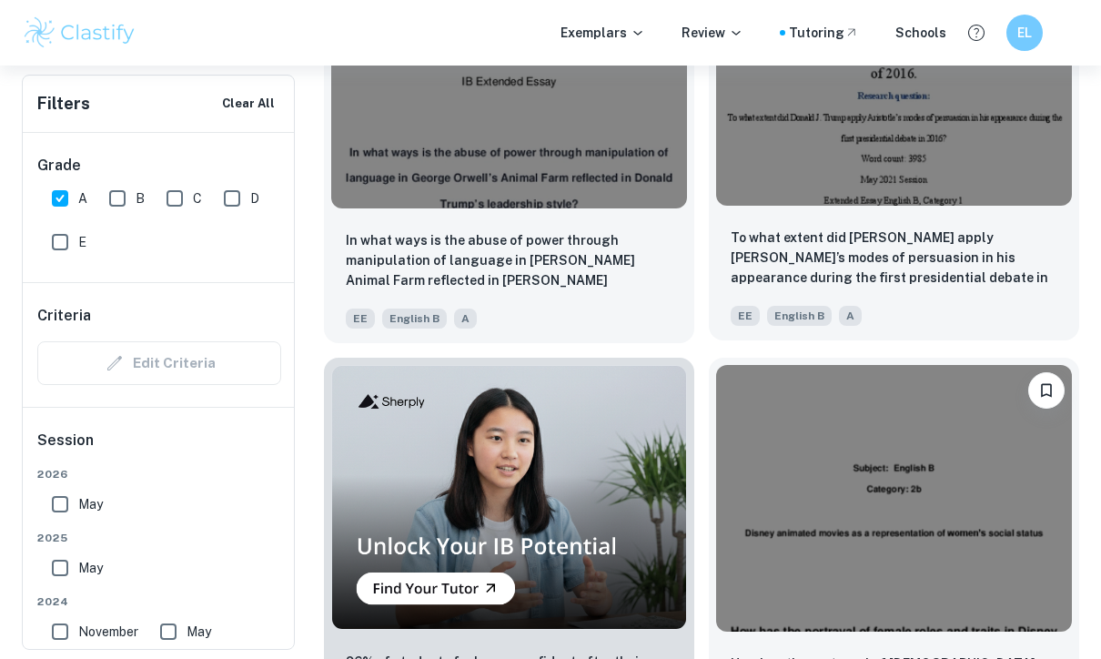
click at [994, 178] on img at bounding box center [894, 72] width 356 height 267
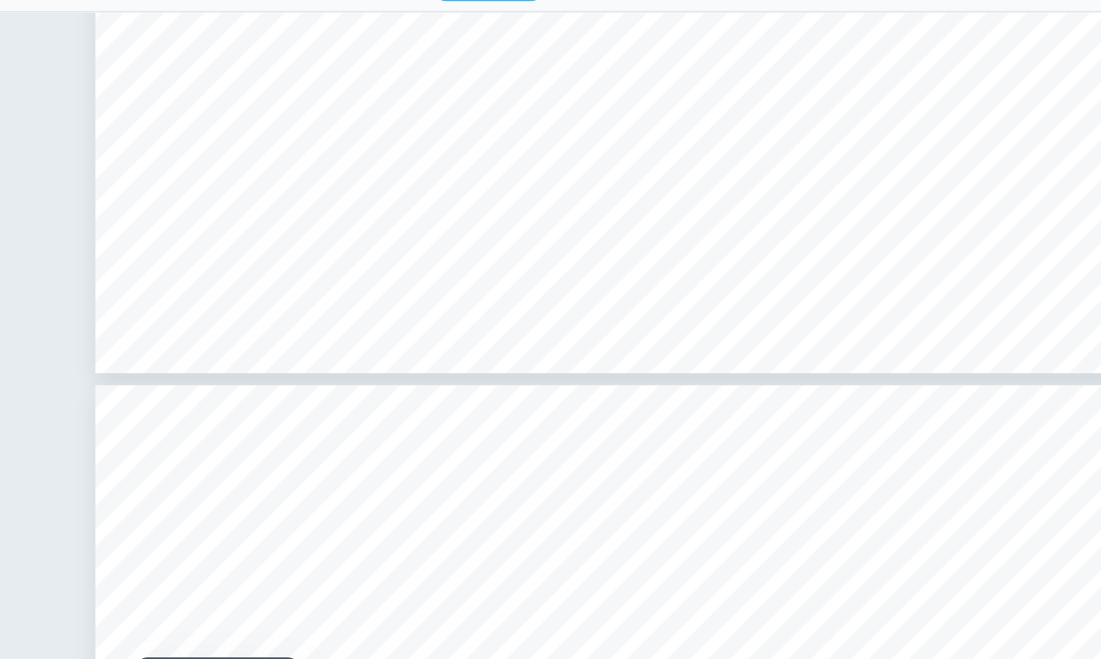
scroll to position [2242, 0]
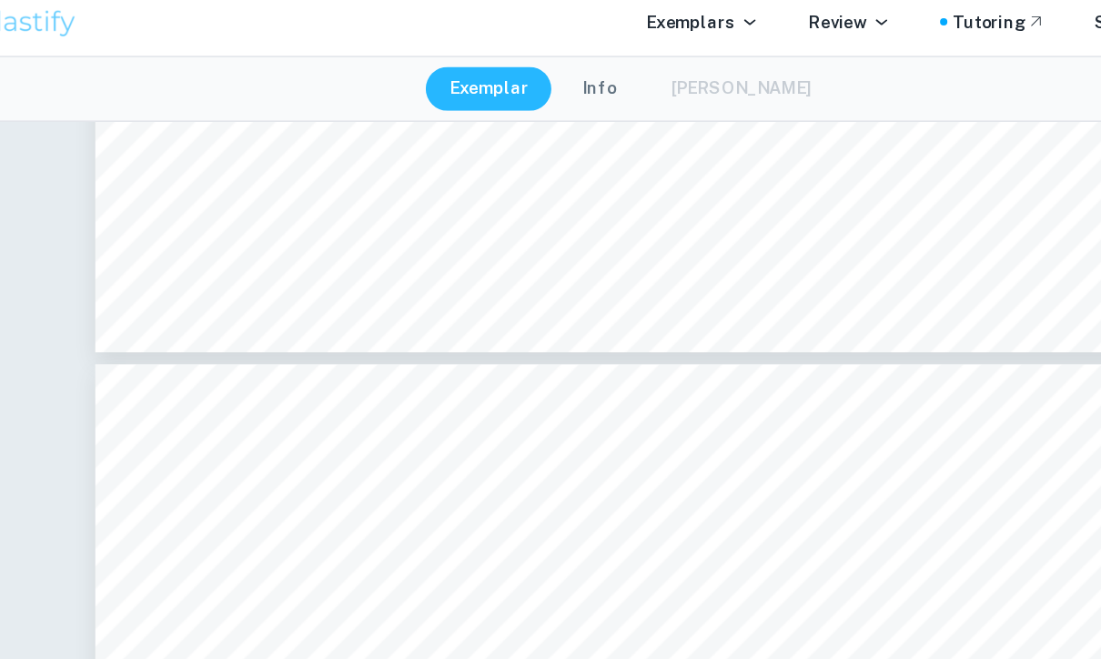
type input "3"
